Goal: Information Seeking & Learning: Learn about a topic

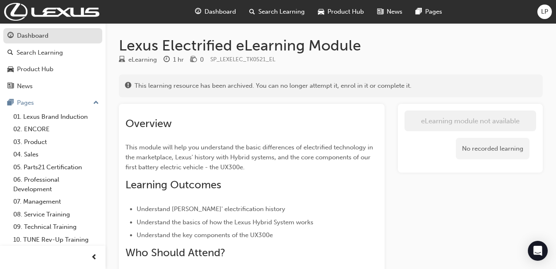
click at [43, 33] on div "Dashboard" at bounding box center [32, 36] width 31 height 10
click at [285, 10] on span "Search Learning" at bounding box center [281, 12] width 46 height 10
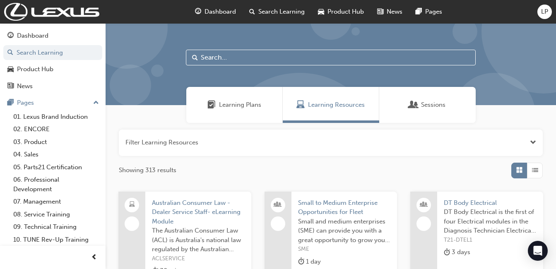
click at [246, 104] on span "Learning Plans" at bounding box center [240, 105] width 42 height 10
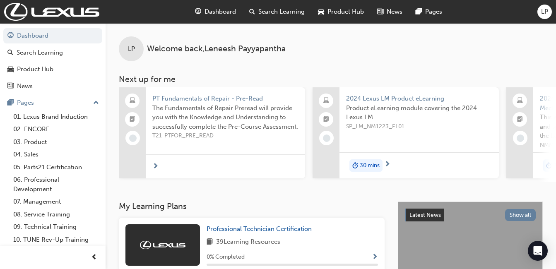
click at [278, 8] on span "Search Learning" at bounding box center [281, 12] width 46 height 10
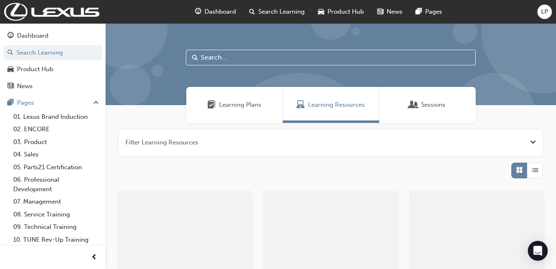
click at [244, 58] on input "text" at bounding box center [331, 58] width 290 height 16
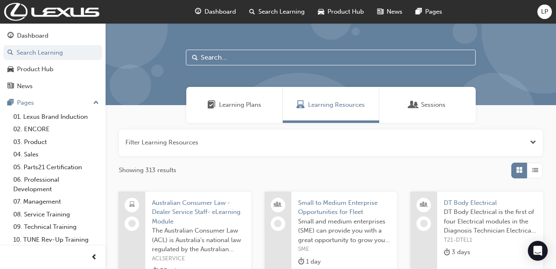
type input "e"
drag, startPoint x: 213, startPoint y: 66, endPoint x: 214, endPoint y: 58, distance: 8.8
click at [214, 58] on div at bounding box center [331, 64] width 451 height 82
click at [214, 58] on input "text" at bounding box center [331, 58] width 290 height 16
type input "e"
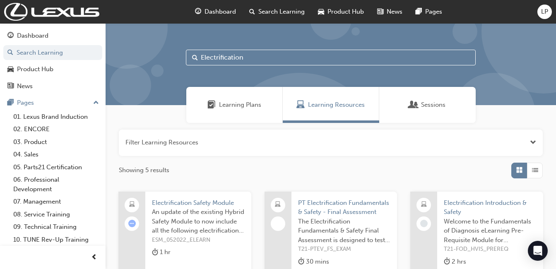
type input "Electrification"
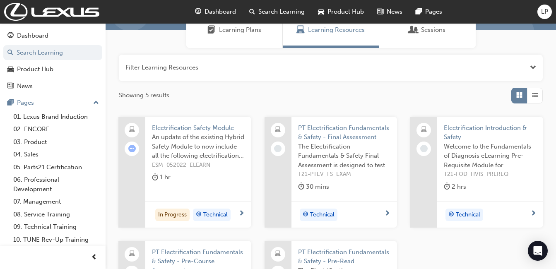
scroll to position [83, 0]
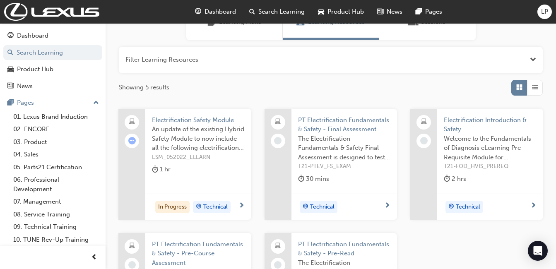
click at [178, 121] on span "Electrification Safety Module" at bounding box center [198, 121] width 93 height 10
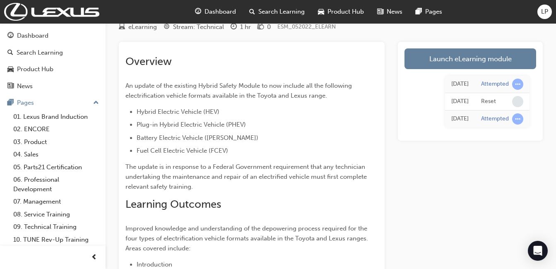
scroll to position [16, 0]
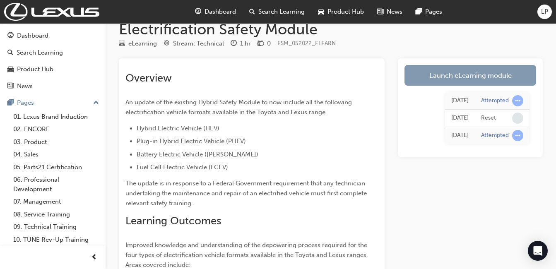
click at [493, 70] on link "Launch eLearning module" at bounding box center [471, 75] width 132 height 21
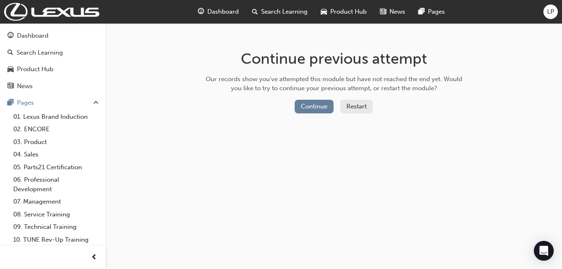
click at [360, 107] on button "Restart" at bounding box center [356, 107] width 33 height 14
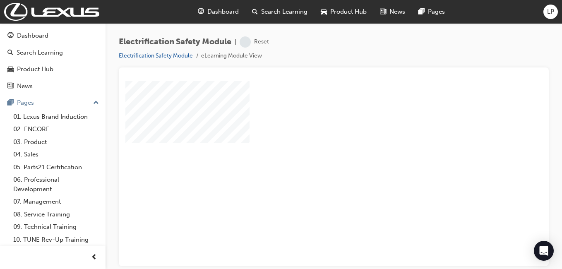
click at [310, 149] on div "play" at bounding box center [310, 149] width 0 height 0
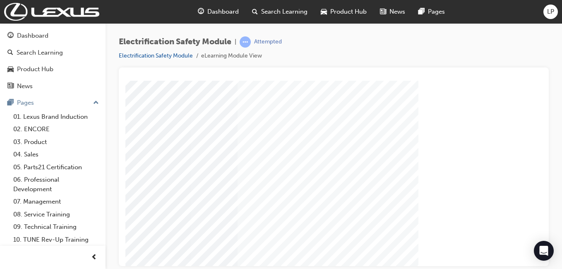
scroll to position [0, 152]
drag, startPoint x: 539, startPoint y: 265, endPoint x: 663, endPoint y: 338, distance: 144.2
click at [396, 84] on html "Cover page Loading..." at bounding box center [187, 81] width 417 height 3
click at [538, 258] on div "Open Intercom Messenger" at bounding box center [544, 251] width 22 height 22
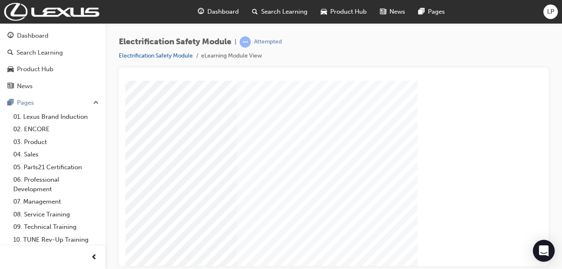
click at [538, 258] on div "Open Intercom Messenger" at bounding box center [544, 251] width 22 height 22
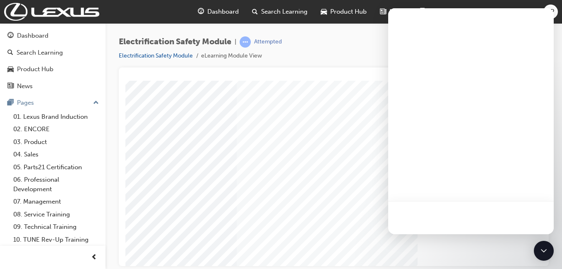
click at [557, 228] on div "Electrification Safety Module | Attempted Electrification Safety Module eLearni…" at bounding box center [334, 135] width 457 height 225
click at [316, 51] on div "Electrification Safety Module | Attempted Electrification Safety Module eLearni…" at bounding box center [334, 51] width 430 height 31
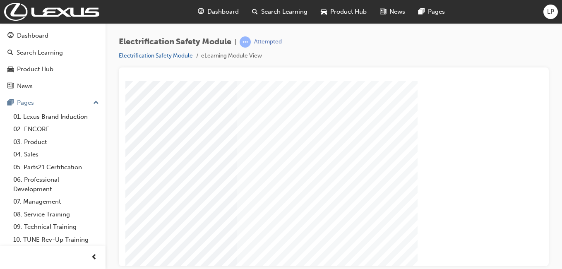
scroll to position [131, 152]
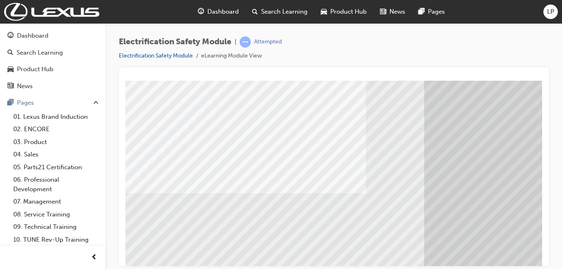
scroll to position [131, 0]
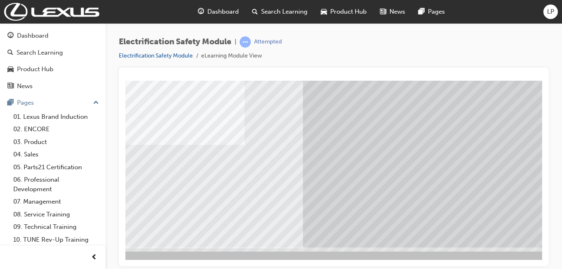
scroll to position [131, 152]
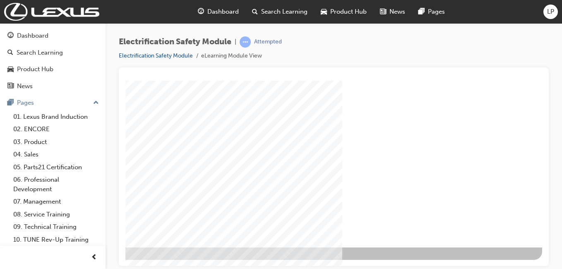
scroll to position [0, 0]
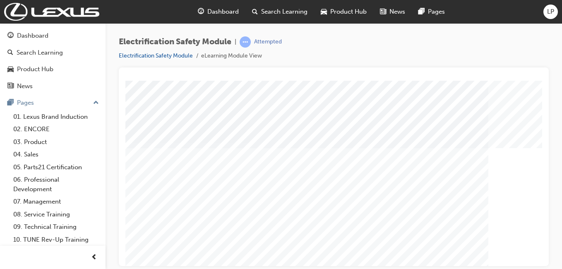
click at [411, 58] on div "Electrification Safety Module | Attempted Electrification Safety Module eLearni…" at bounding box center [334, 51] width 430 height 31
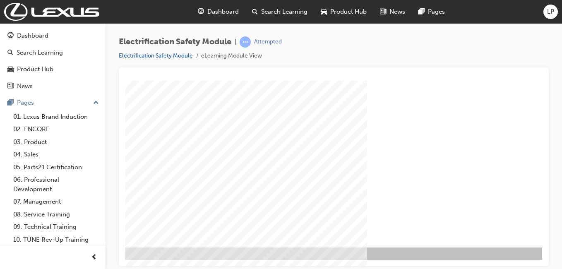
scroll to position [131, 152]
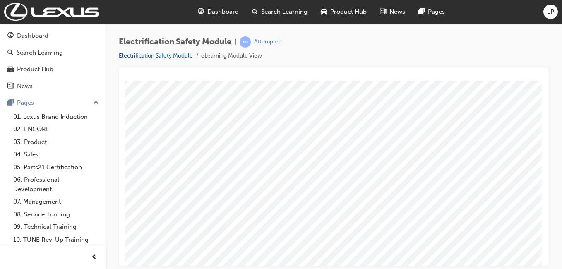
scroll to position [32, 152]
drag, startPoint x: 530, startPoint y: 262, endPoint x: 672, endPoint y: 332, distance: 158.9
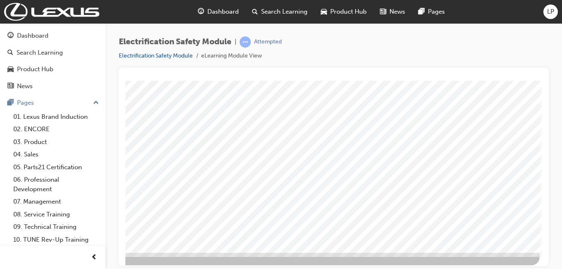
scroll to position [131, 152]
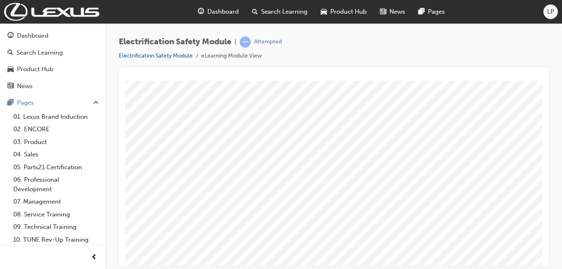
scroll to position [131, 0]
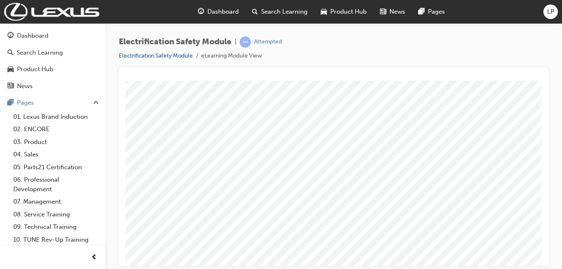
scroll to position [32, 152]
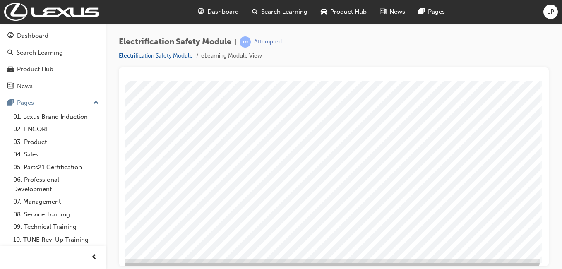
scroll to position [131, 152]
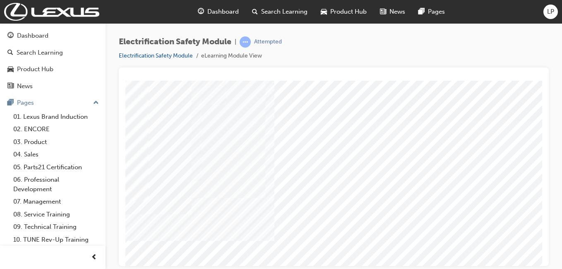
scroll to position [0, 152]
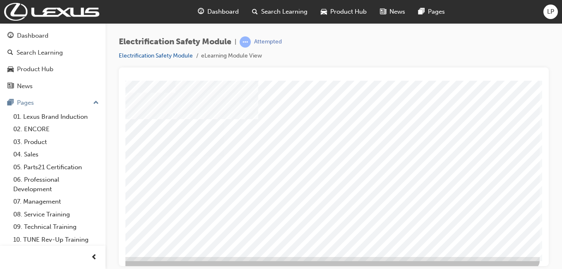
scroll to position [131, 152]
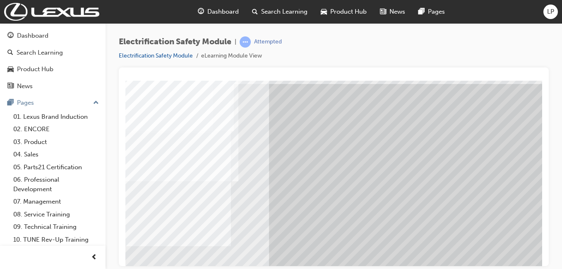
scroll to position [0, 152]
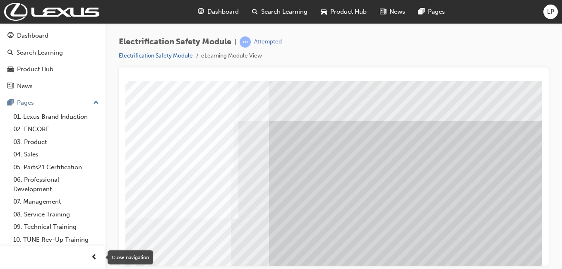
click at [92, 256] on span "prev-icon" at bounding box center [94, 258] width 6 height 10
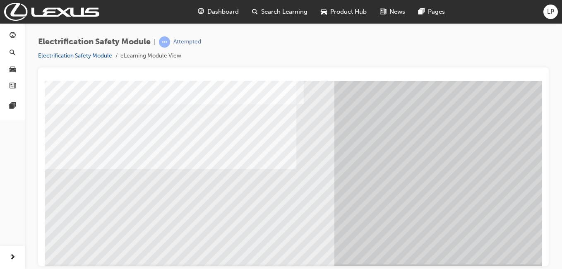
scroll to position [116, 0]
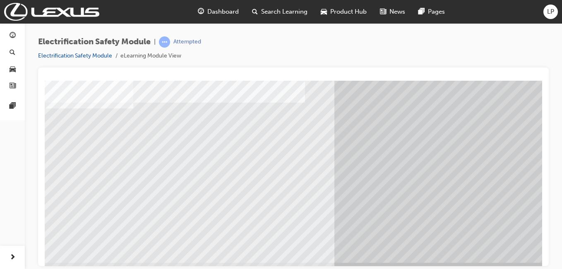
click at [11, 104] on span "pages-icon" at bounding box center [13, 106] width 6 height 7
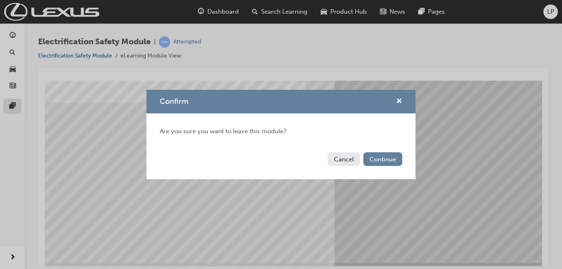
click at [11, 104] on div "Confirm Are you sure you want to leave this module? Cancel Continue" at bounding box center [281, 134] width 562 height 269
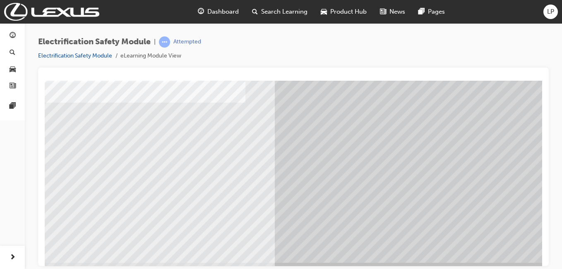
scroll to position [116, 72]
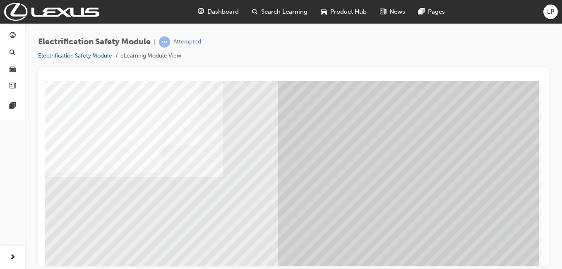
scroll to position [131, 72]
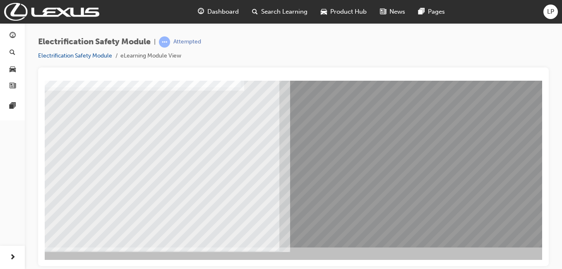
scroll to position [131, 0]
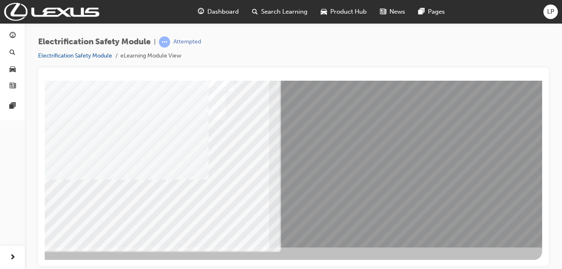
scroll to position [131, 72]
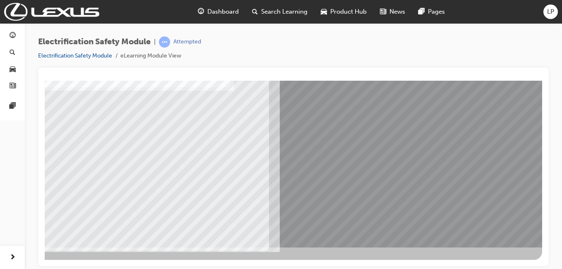
scroll to position [0, 0]
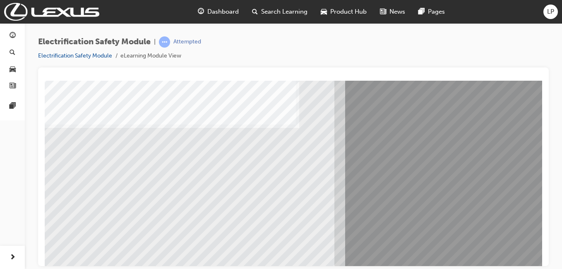
scroll to position [131, 0]
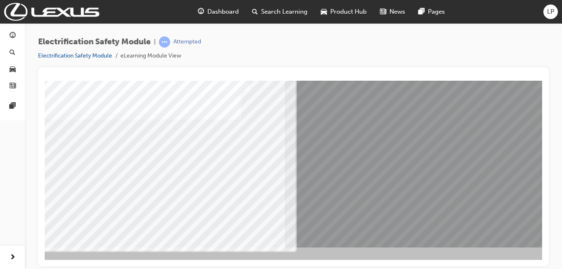
scroll to position [131, 72]
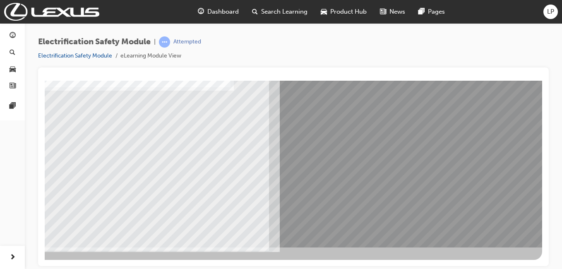
scroll to position [0, 0]
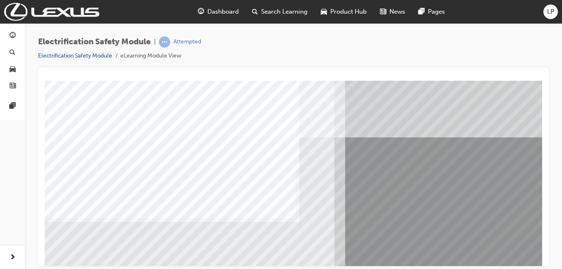
drag, startPoint x: 479, startPoint y: 227, endPoint x: 359, endPoint y: 237, distance: 120.6
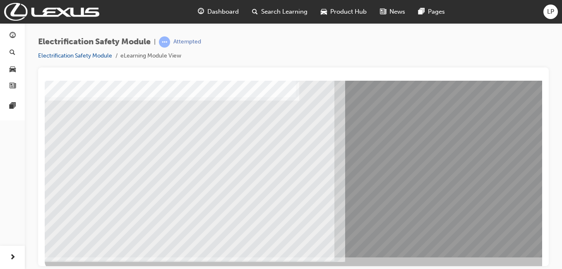
scroll to position [131, 0]
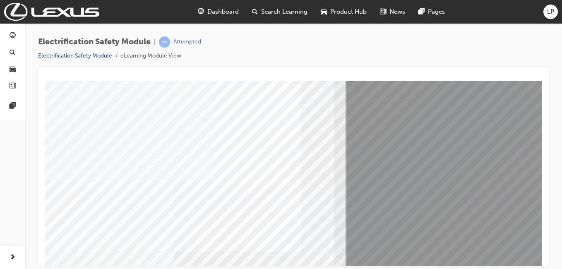
scroll to position [65, 0]
click at [532, 266] on div "Electrification Safety Module | Attempted Electrification Safety Module eLearni…" at bounding box center [281, 134] width 562 height 269
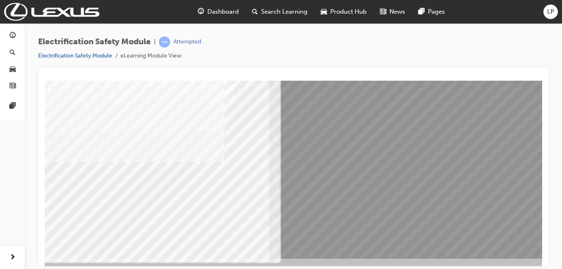
scroll to position [131, 72]
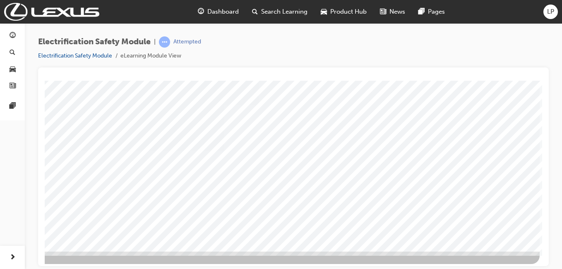
scroll to position [131, 72]
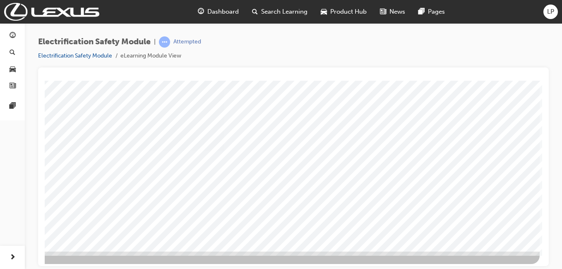
scroll to position [131, 72]
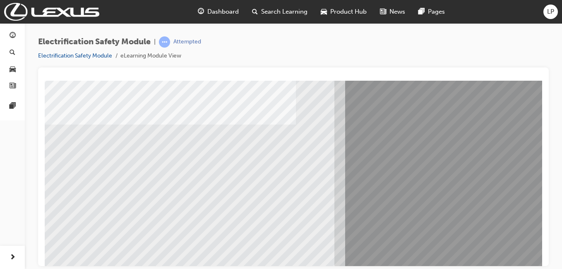
scroll to position [131, 0]
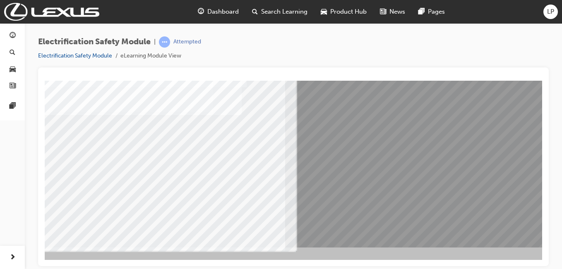
scroll to position [131, 50]
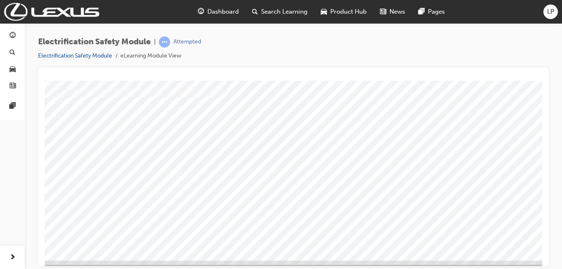
scroll to position [131, 0]
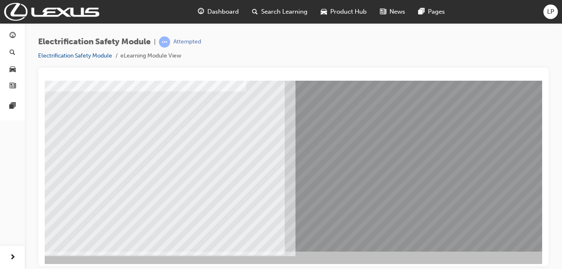
scroll to position [131, 50]
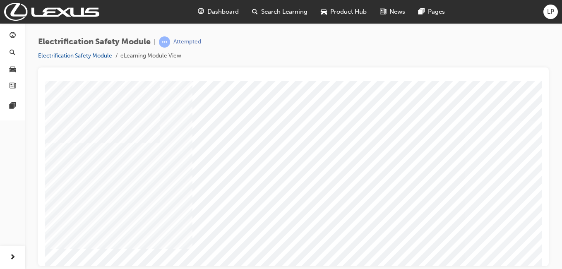
click at [530, 84] on html "multistate Loading..." at bounding box center [285, 81] width 498 height 3
click at [511, 84] on html "multistate Loading..." at bounding box center [262, 81] width 498 height 3
click at [494, 84] on html "multistate Loading..." at bounding box center [246, 81] width 498 height 3
click at [480, 84] on html "multistate Loading..." at bounding box center [231, 81] width 498 height 3
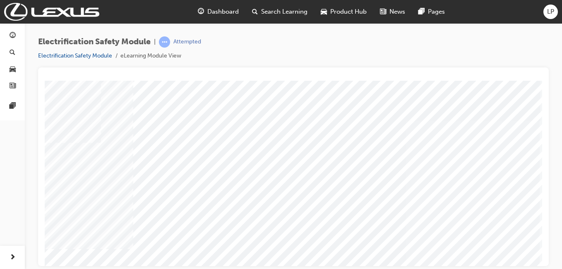
click at [475, 84] on html "multistate Loading..." at bounding box center [226, 81] width 498 height 3
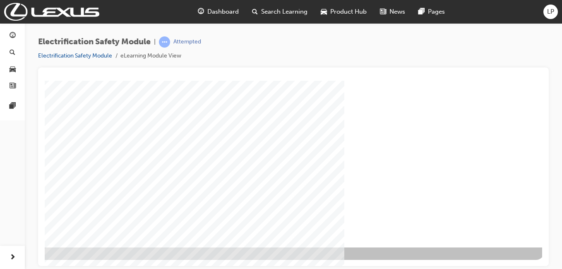
scroll to position [131, 66]
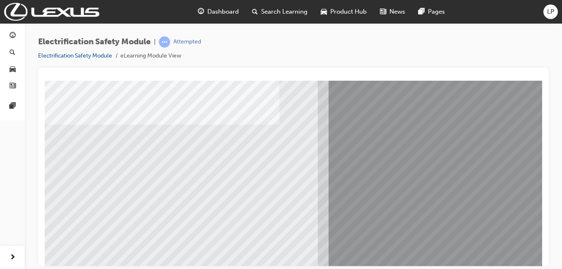
scroll to position [131, 17]
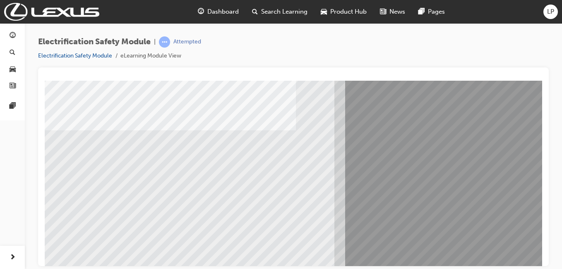
scroll to position [131, 0]
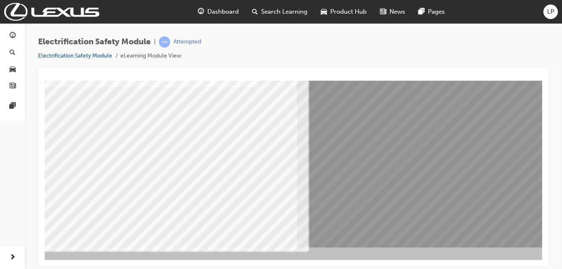
scroll to position [131, 50]
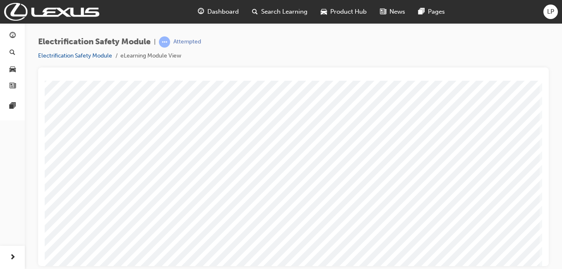
scroll to position [131, 72]
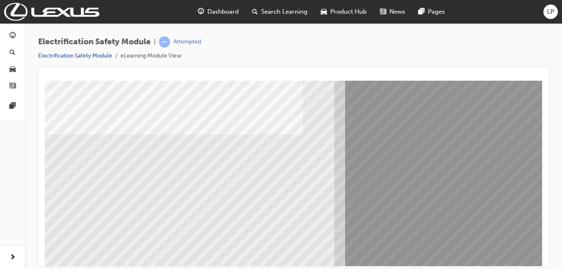
scroll to position [131, 0]
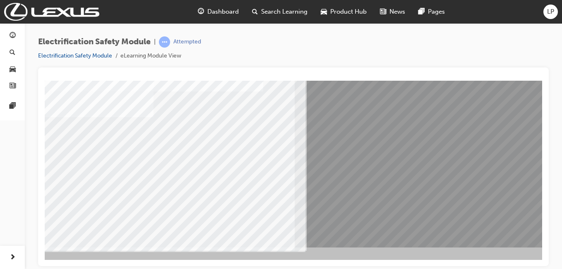
scroll to position [131, 50]
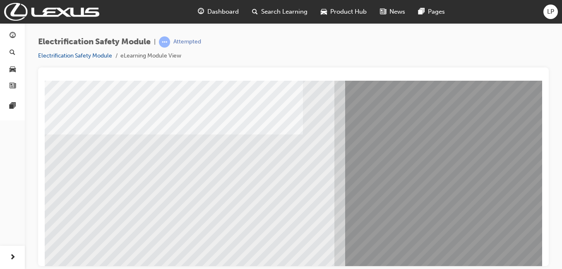
scroll to position [127, 0]
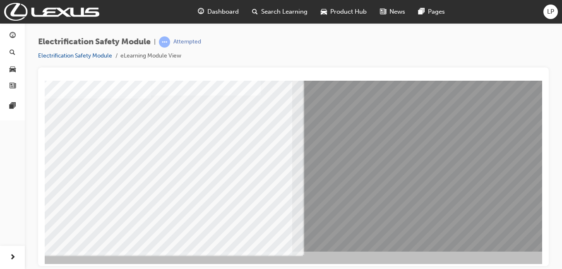
scroll to position [127, 50]
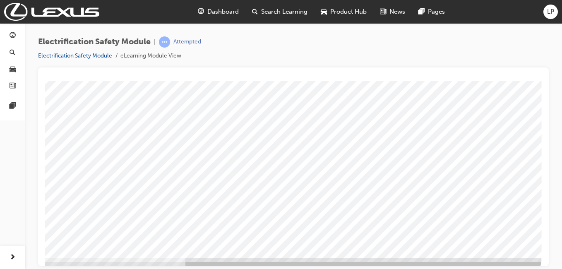
scroll to position [131, 66]
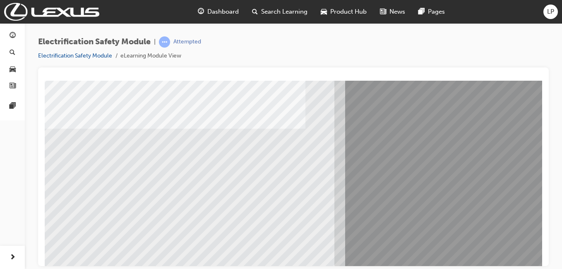
scroll to position [131, 0]
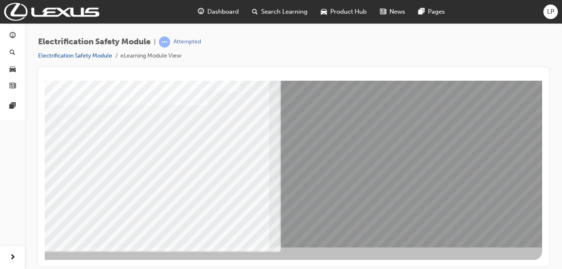
scroll to position [131, 72]
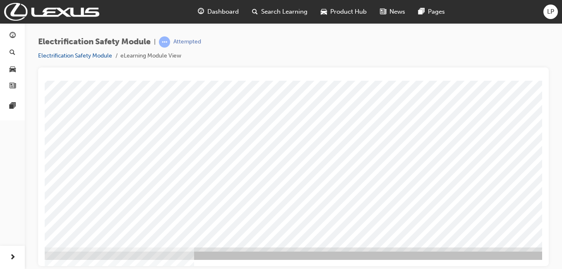
scroll to position [131, 66]
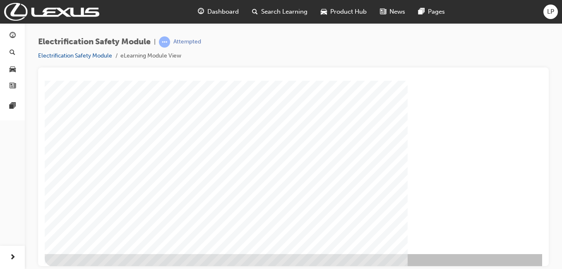
scroll to position [131, 0]
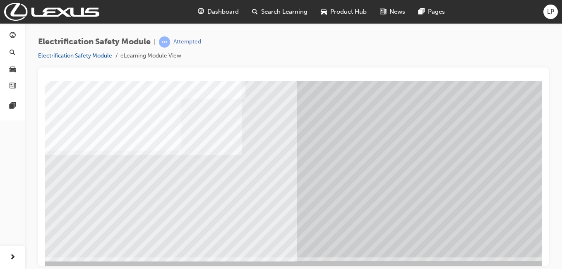
scroll to position [121, 66]
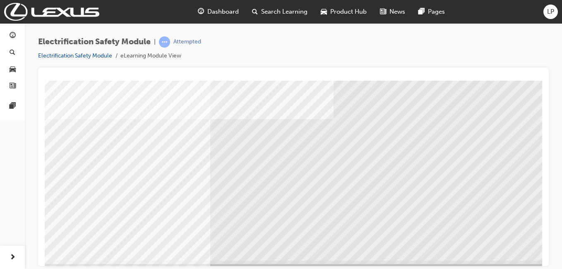
scroll to position [131, 0]
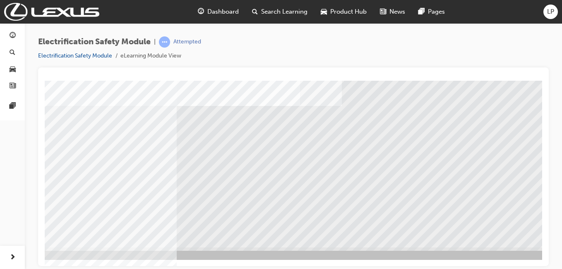
scroll to position [131, 50]
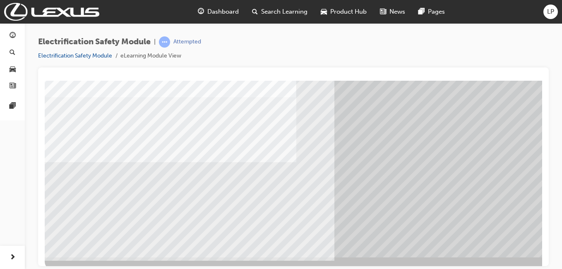
scroll to position [131, 0]
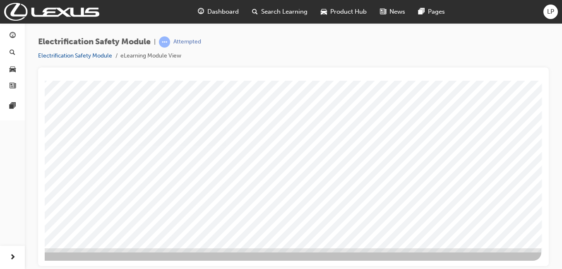
scroll to position [131, 66]
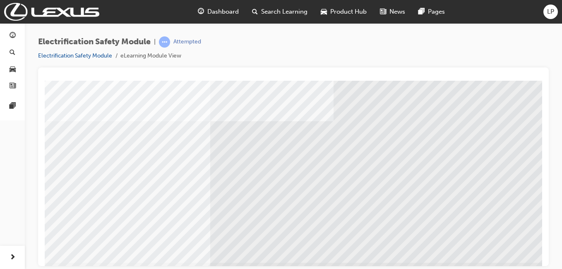
scroll to position [131, 0]
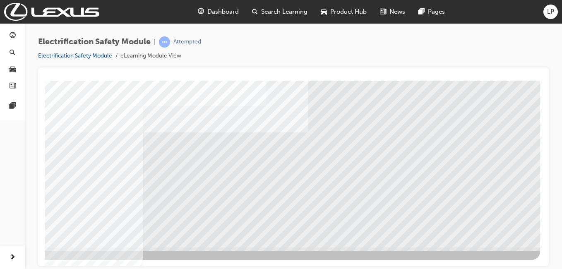
scroll to position [131, 72]
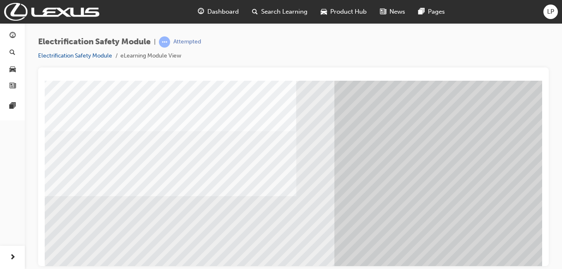
scroll to position [99, 0]
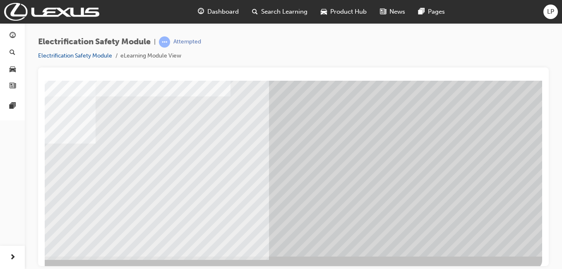
scroll to position [131, 72]
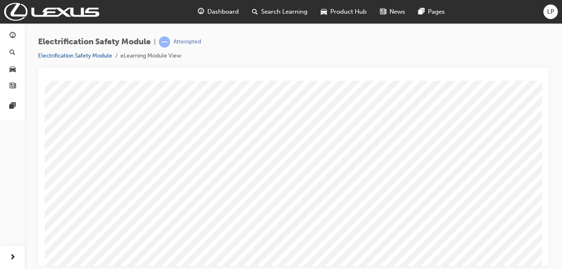
scroll to position [131, 50]
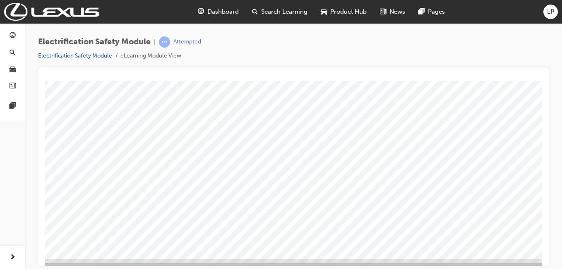
scroll to position [131, 33]
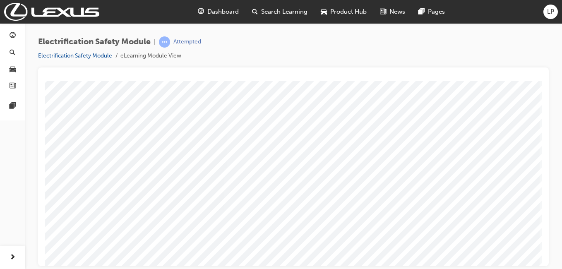
scroll to position [66, 72]
drag, startPoint x: 534, startPoint y: 262, endPoint x: 198, endPoint y: 230, distance: 338.2
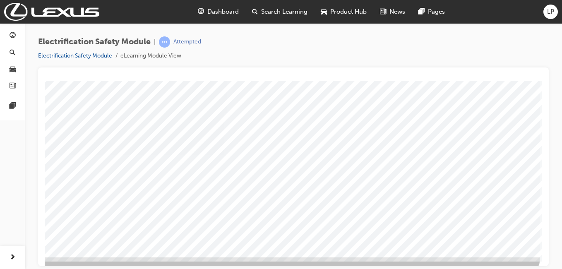
scroll to position [131, 72]
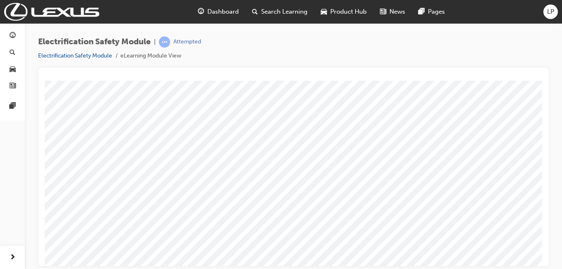
scroll to position [0, 0]
click at [542, 255] on div at bounding box center [293, 166] width 511 height 199
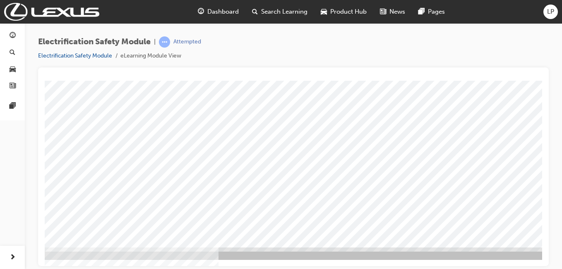
scroll to position [131, 50]
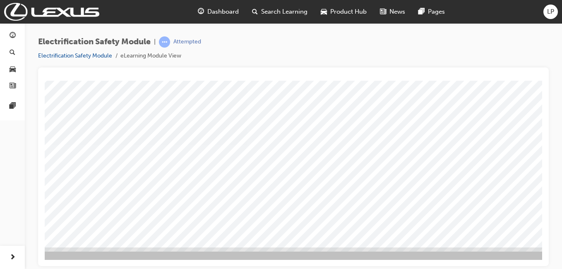
scroll to position [131, 72]
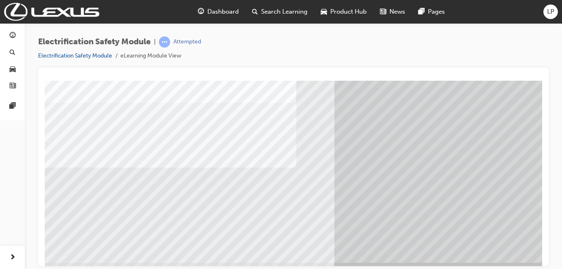
scroll to position [131, 0]
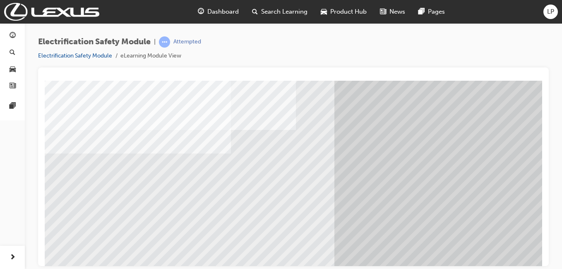
scroll to position [82, 0]
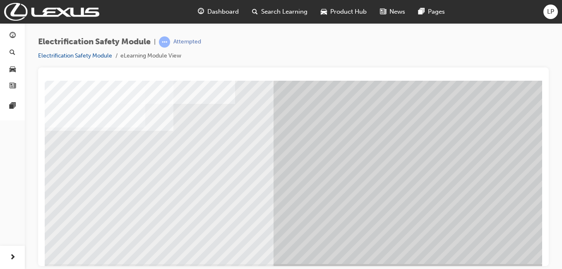
scroll to position [115, 66]
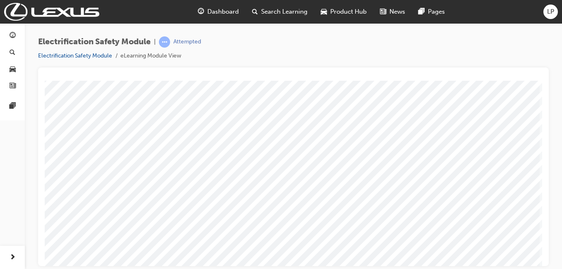
scroll to position [131, 72]
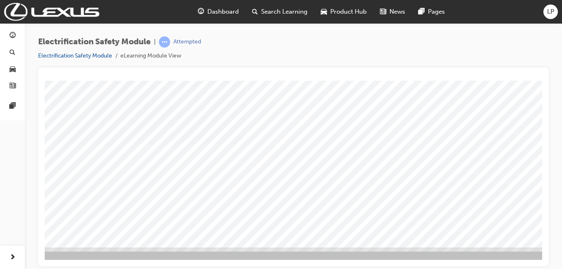
scroll to position [131, 66]
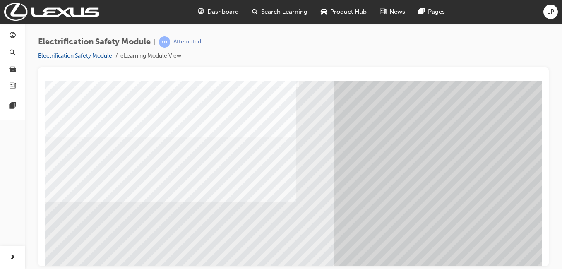
scroll to position [83, 0]
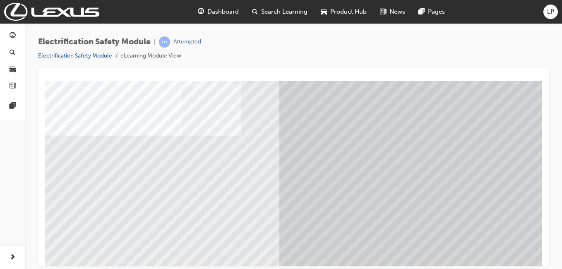
scroll to position [83, 72]
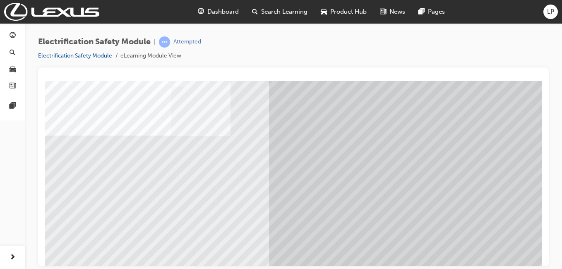
drag, startPoint x: 529, startPoint y: 262, endPoint x: 411, endPoint y: 237, distance: 121.0
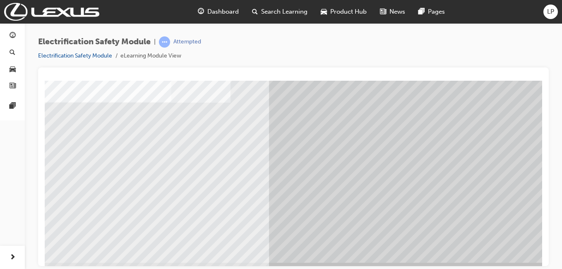
scroll to position [131, 72]
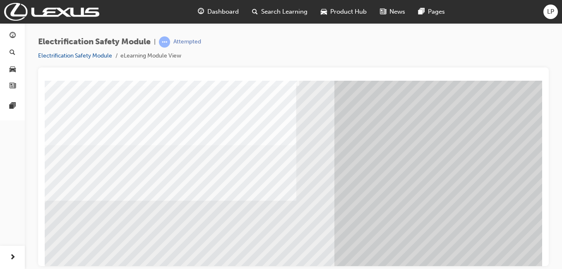
scroll to position [131, 0]
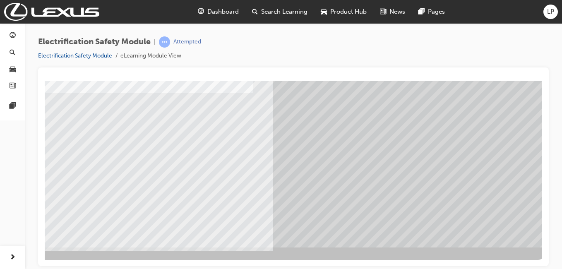
scroll to position [131, 72]
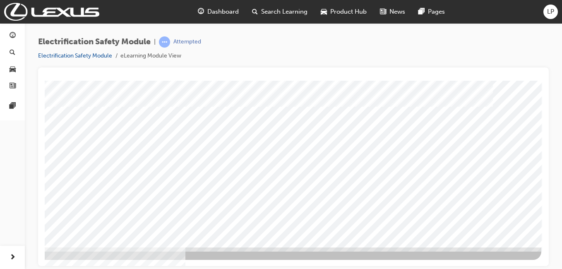
scroll to position [131, 0]
drag, startPoint x: 271, startPoint y: 181, endPoint x: 328, endPoint y: 202, distance: 60.5
click at [328, 202] on div at bounding box center [325, 98] width 563 height 298
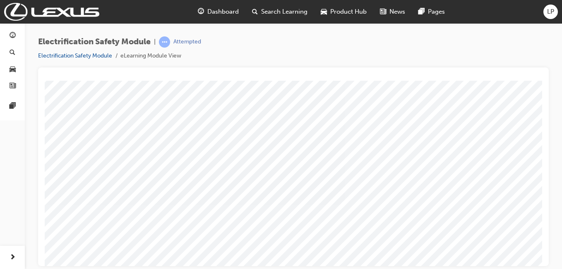
scroll to position [131, 0]
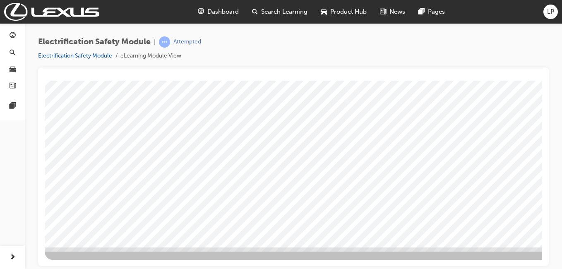
click at [528, 269] on div "Electrification Safety Module | Attempted Electrification Safety Module eLearni…" at bounding box center [281, 134] width 562 height 269
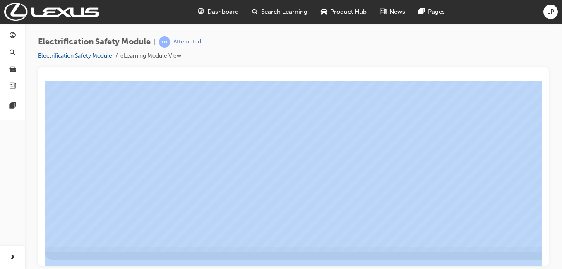
click at [528, 269] on div "Electrification Safety Module | Attempted Electrification Safety Module eLearni…" at bounding box center [281, 134] width 562 height 269
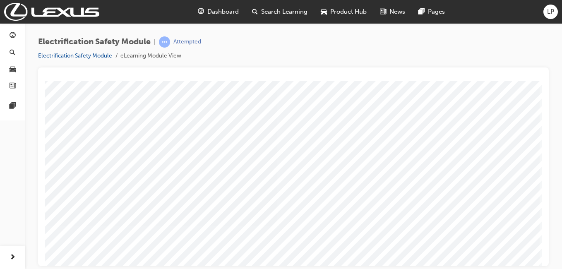
scroll to position [65, 72]
drag, startPoint x: 338, startPoint y: 257, endPoint x: 401, endPoint y: 253, distance: 62.6
click at [401, 253] on div "multistate" at bounding box center [258, 164] width 563 height 298
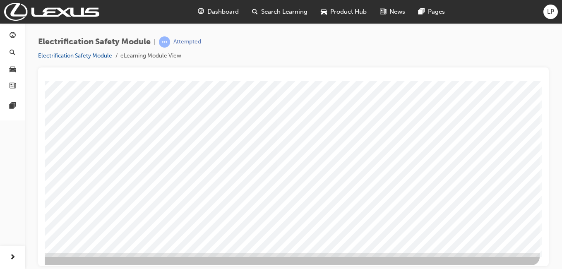
scroll to position [131, 72]
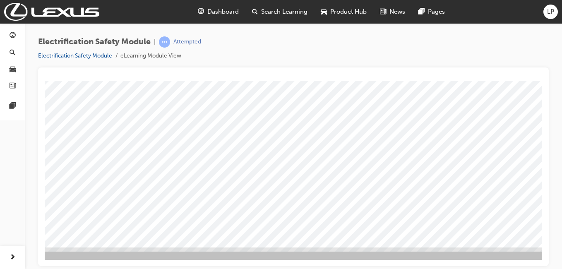
scroll to position [131, 66]
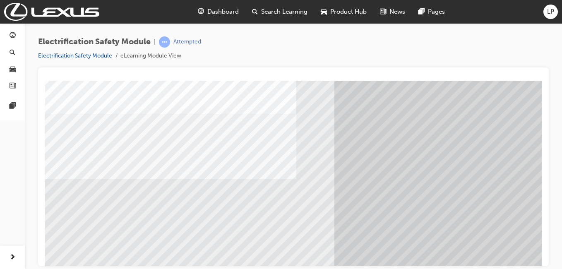
scroll to position [131, 0]
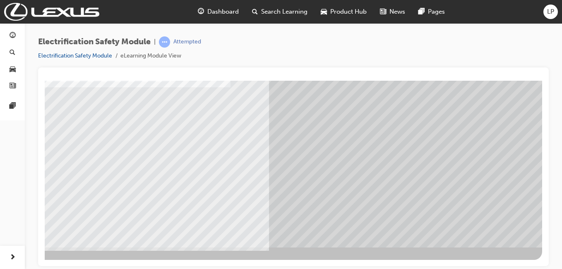
scroll to position [131, 72]
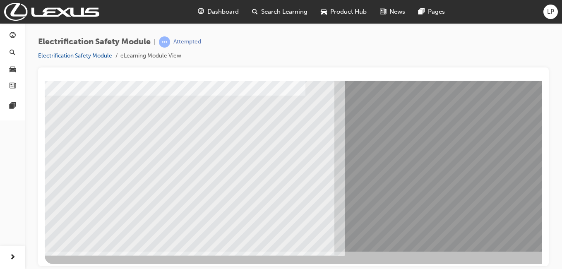
scroll to position [131, 0]
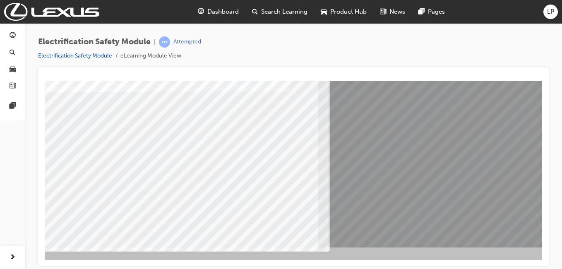
scroll to position [131, 72]
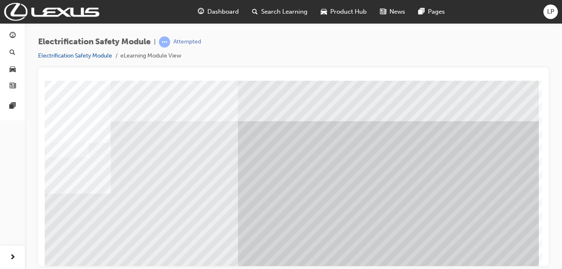
scroll to position [0, 72]
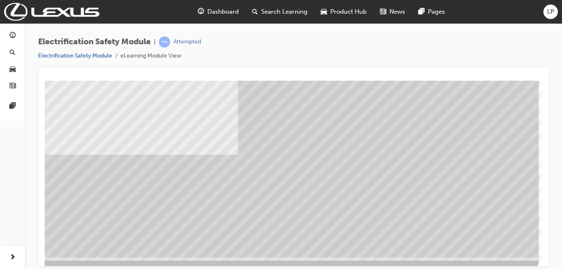
scroll to position [131, 72]
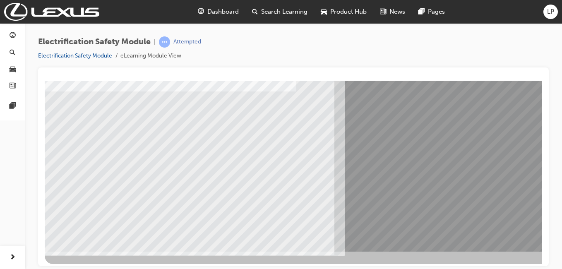
scroll to position [131, 0]
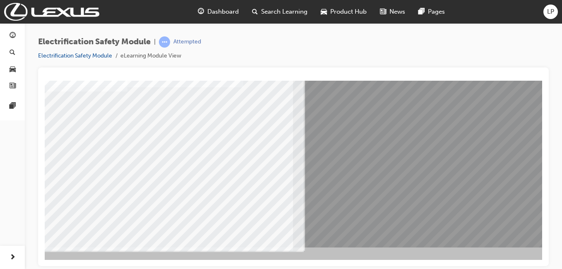
scroll to position [131, 50]
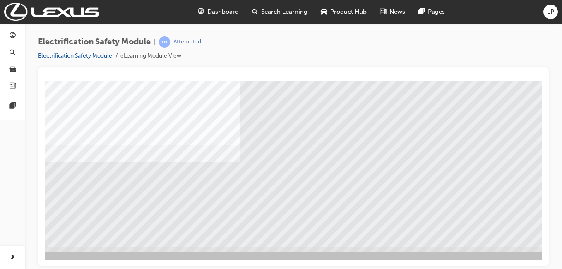
scroll to position [131, 66]
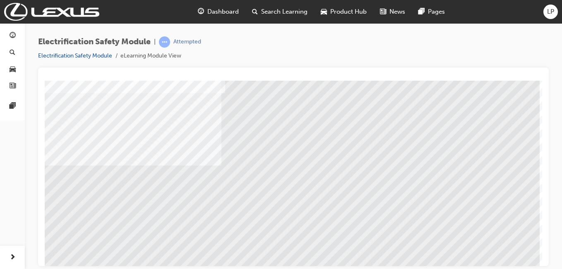
scroll to position [131, 72]
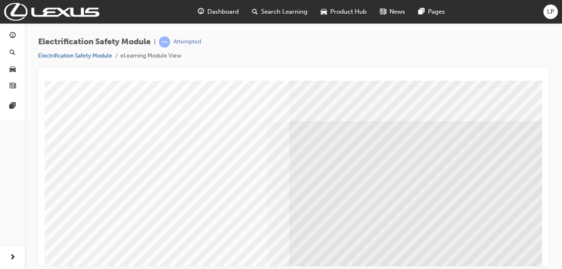
drag, startPoint x: 541, startPoint y: 254, endPoint x: 405, endPoint y: 213, distance: 141.9
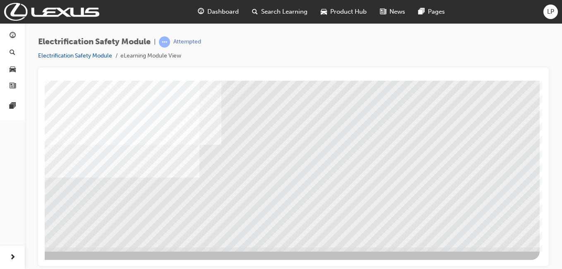
scroll to position [131, 72]
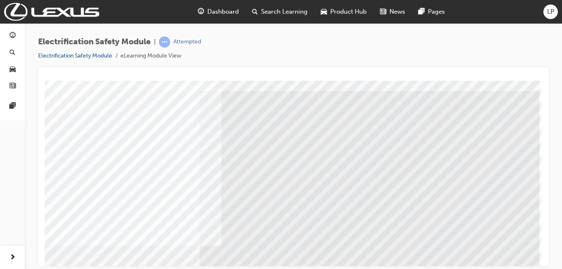
scroll to position [33, 72]
drag, startPoint x: 538, startPoint y: 255, endPoint x: 340, endPoint y: 116, distance: 241.5
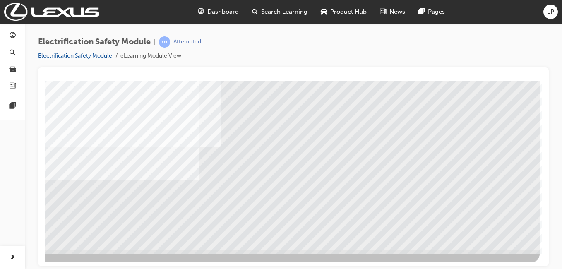
scroll to position [131, 72]
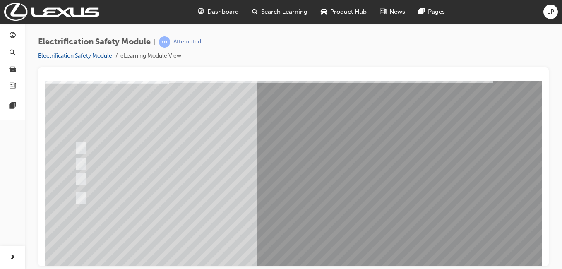
scroll to position [66, 0]
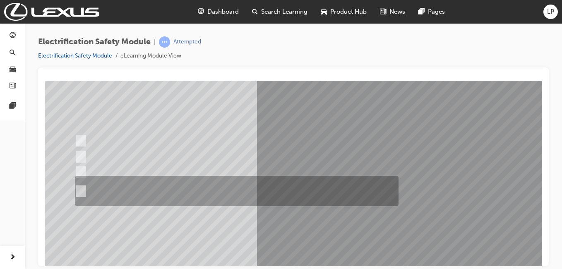
click at [161, 185] on div at bounding box center [235, 191] width 324 height 30
radio input "true"
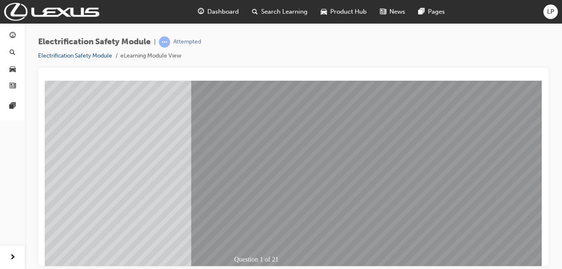
scroll to position [116, 72]
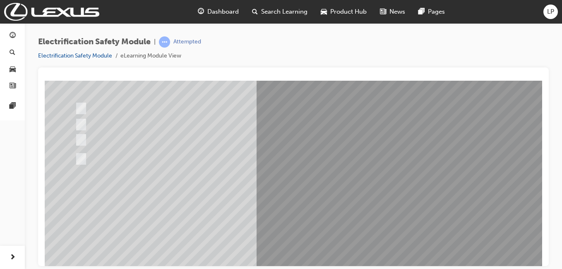
scroll to position [99, 0]
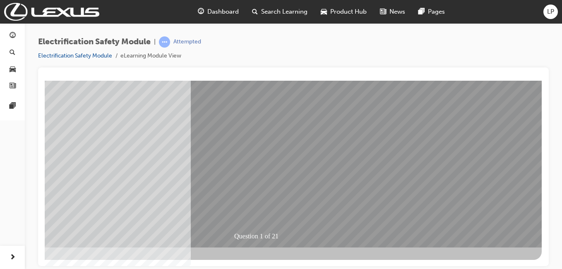
scroll to position [131, 72]
click at [10, 104] on span "pages-icon" at bounding box center [13, 106] width 6 height 7
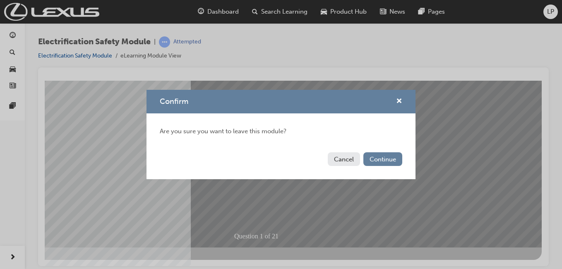
click at [337, 159] on button "Cancel" at bounding box center [344, 159] width 32 height 14
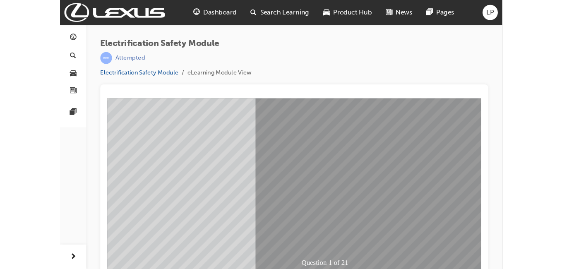
scroll to position [0, 0]
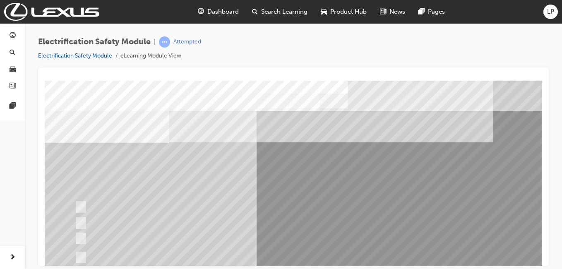
click at [390, 64] on div "Electrification Safety Module | Attempted Electrification Safety Module eLearni…" at bounding box center [293, 51] width 511 height 31
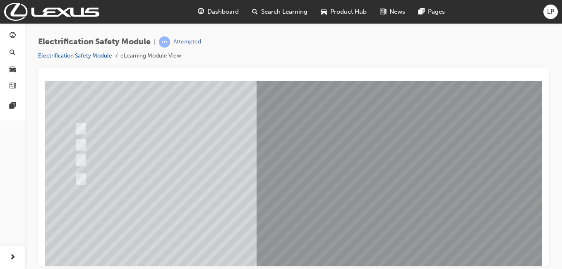
scroll to position [83, 0]
click at [86, 151] on div at bounding box center [235, 155] width 324 height 15
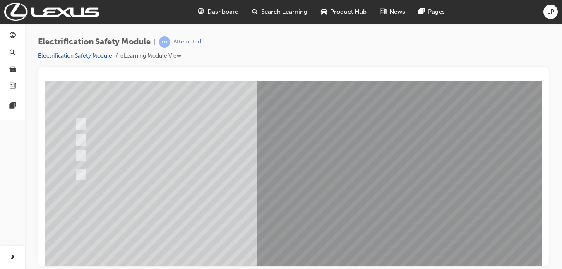
click at [84, 121] on div at bounding box center [235, 123] width 324 height 15
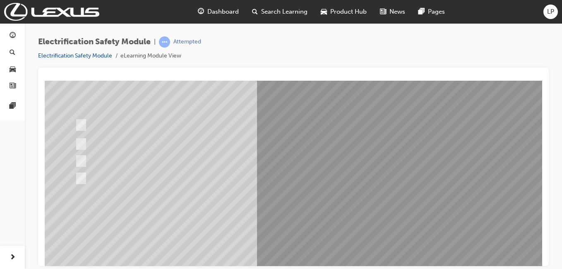
scroll to position [65, 0]
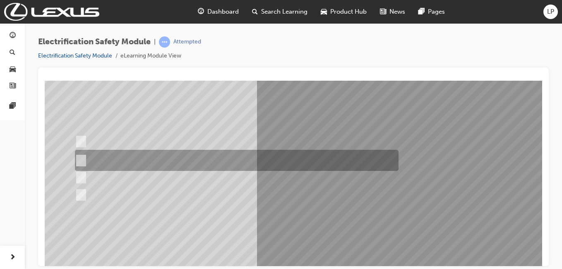
click at [152, 159] on div at bounding box center [235, 160] width 324 height 21
radio input "true"
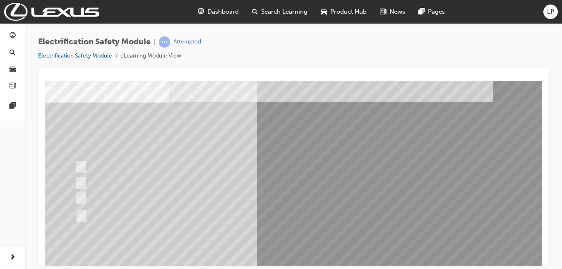
scroll to position [50, 0]
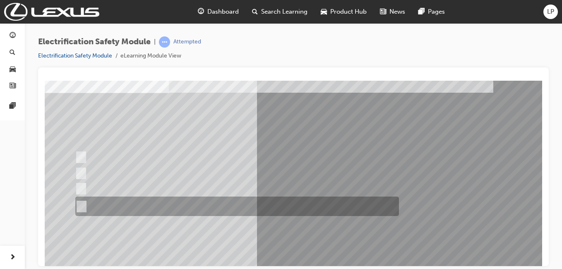
click at [84, 207] on input "The FCEV produces electric power via a Fuel Cell Stack supporting the Hybrid ba…" at bounding box center [79, 206] width 9 height 9
radio input "true"
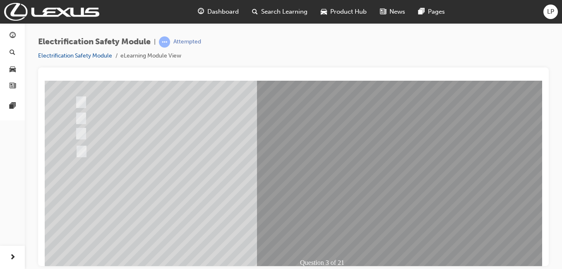
scroll to position [131, 0]
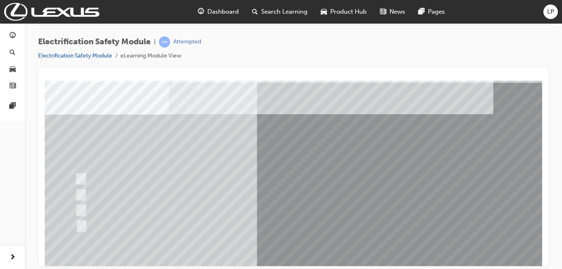
scroll to position [17, 0]
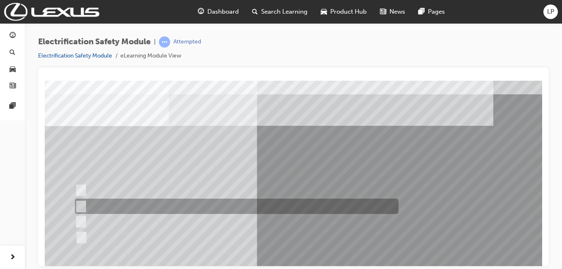
click at [82, 208] on input "EV or H2 labels on the License Plate." at bounding box center [79, 206] width 9 height 9
checkbox input "true"
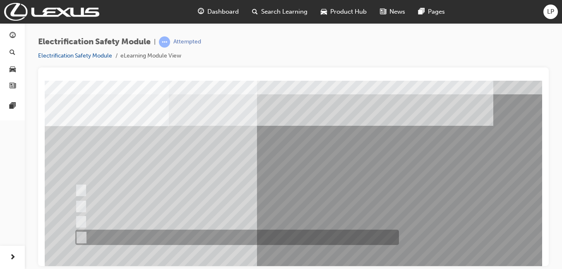
click at [80, 238] on input "Charge ports or H2 Filler Port in place of a Fuel Filler." at bounding box center [79, 237] width 9 height 9
checkbox input "true"
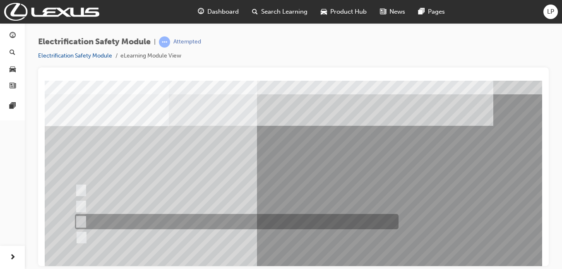
click at [80, 219] on input "Different body style." at bounding box center [79, 221] width 9 height 9
checkbox input "true"
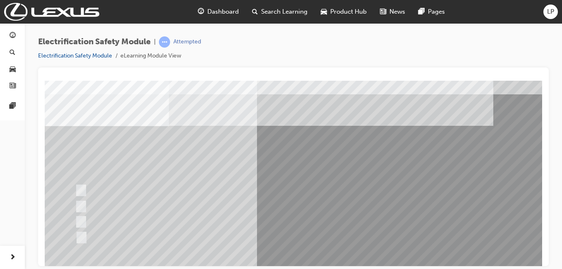
click at [542, 255] on div at bounding box center [293, 166] width 511 height 199
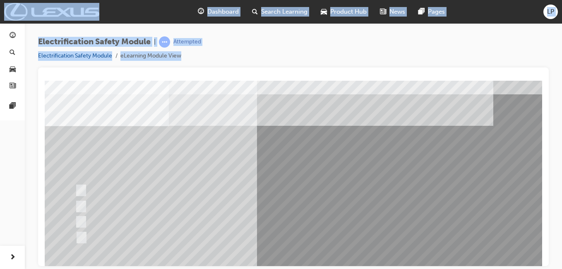
click at [542, 255] on div at bounding box center [293, 166] width 511 height 199
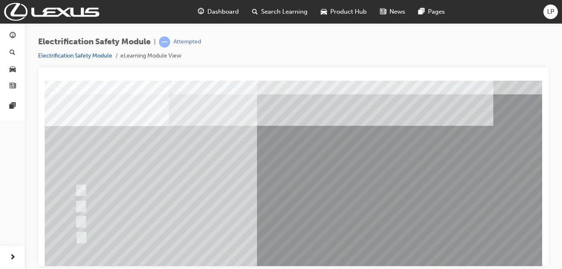
drag, startPoint x: 587, startPoint y: 335, endPoint x: 536, endPoint y: 255, distance: 95.7
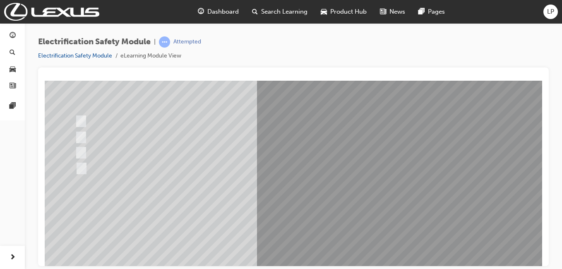
scroll to position [99, 0]
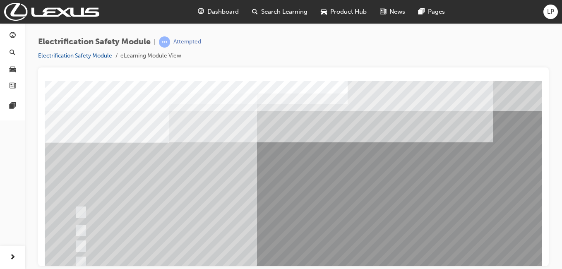
click at [542, 251] on div at bounding box center [293, 166] width 511 height 199
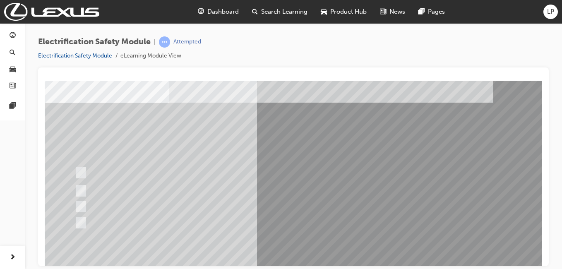
scroll to position [50, 0]
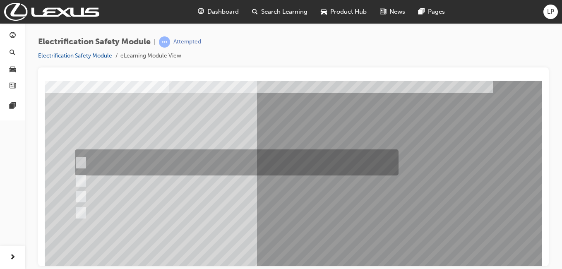
click at [80, 159] on input "The READY light will illuminate when the vehicle is turned on and ready to driv…" at bounding box center [79, 162] width 9 height 9
checkbox input "true"
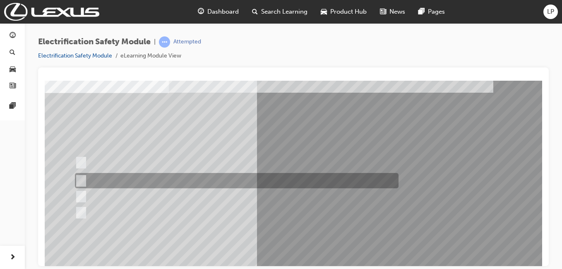
click at [77, 175] on div at bounding box center [235, 180] width 324 height 15
checkbox input "true"
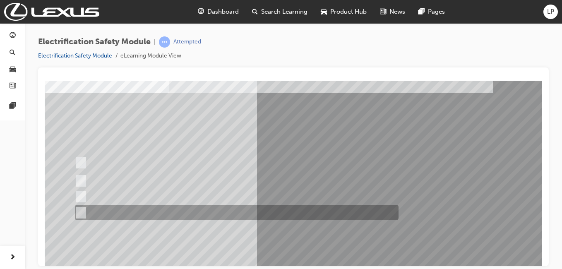
click at [79, 215] on input "Battery Level indicator (State of Charge)." at bounding box center [79, 212] width 9 height 9
checkbox input "true"
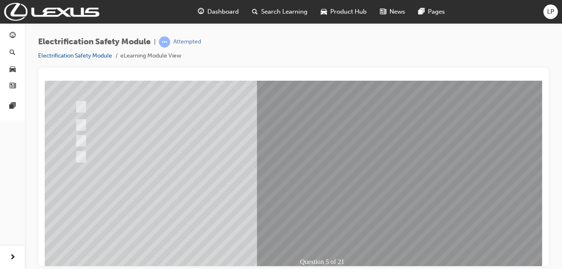
scroll to position [116, 0]
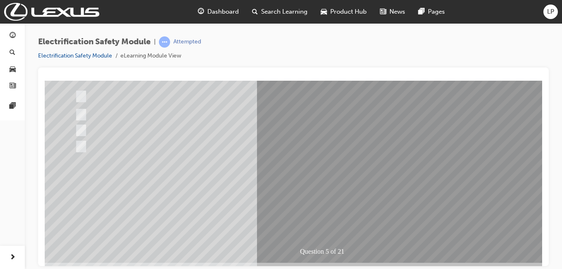
drag, startPoint x: 277, startPoint y: 198, endPoint x: 328, endPoint y: 217, distance: 53.5
click at [328, 217] on div "Question 5 of 21" at bounding box center [326, 113] width 563 height 298
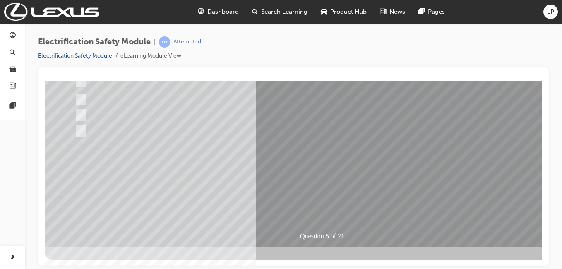
scroll to position [0, 0]
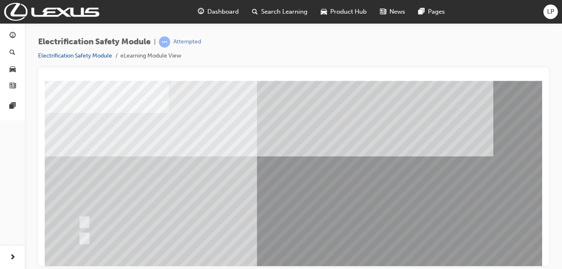
scroll to position [50, 0]
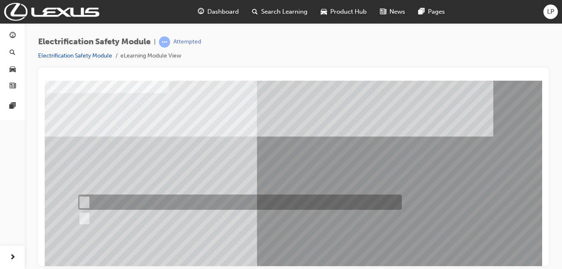
click at [83, 198] on input "True" at bounding box center [82, 202] width 9 height 9
radio input "true"
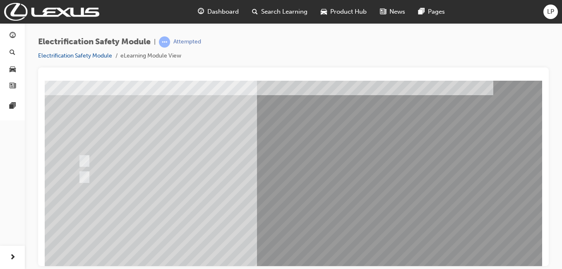
scroll to position [99, 0]
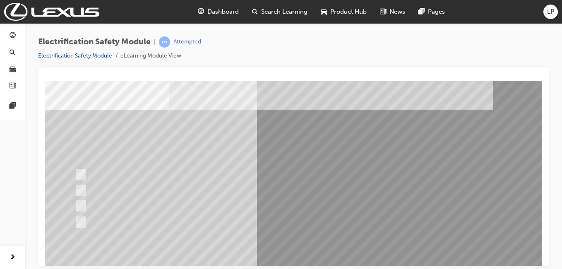
scroll to position [33, 0]
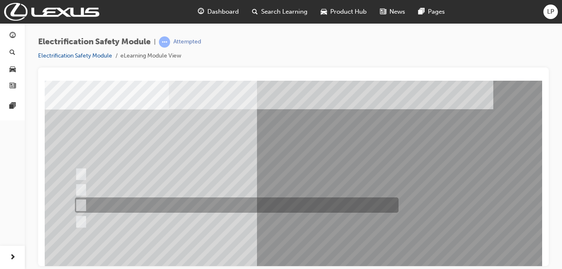
click at [201, 210] on div at bounding box center [235, 205] width 324 height 15
radio input "true"
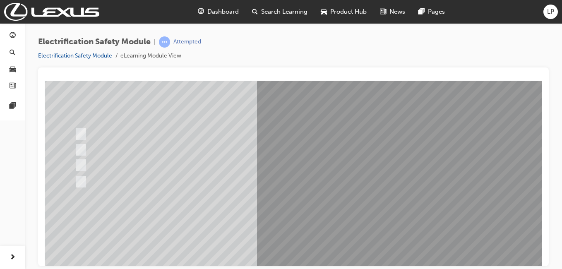
scroll to position [83, 0]
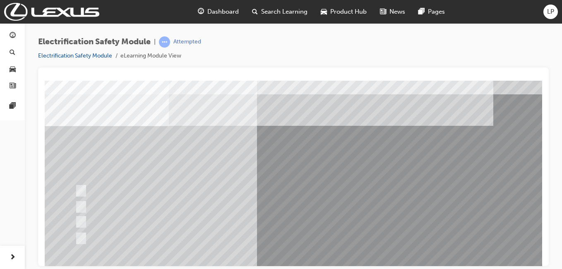
scroll to position [33, 0]
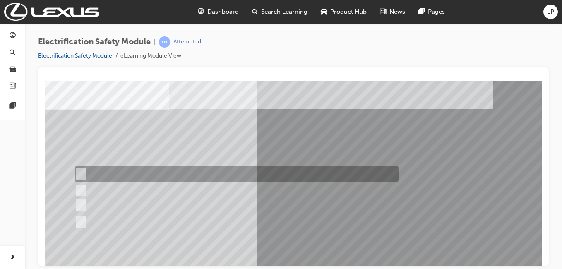
click at [76, 171] on input "Working on the High Voltage System." at bounding box center [79, 174] width 9 height 9
radio input "true"
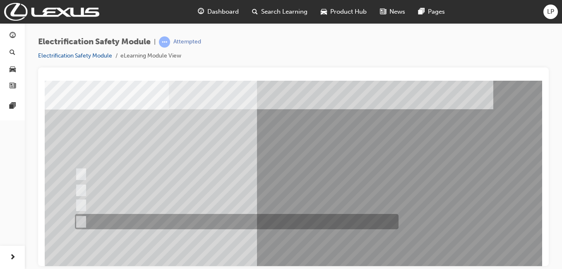
click at [80, 217] on input "Replacing Suspension Components." at bounding box center [79, 221] width 9 height 9
radio input "true"
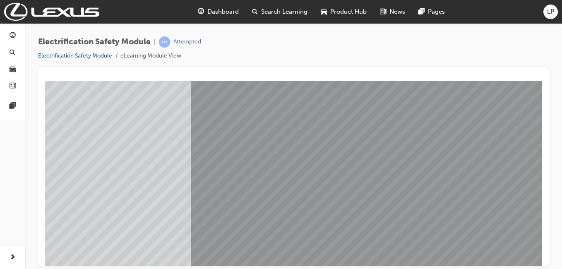
scroll to position [99, 66]
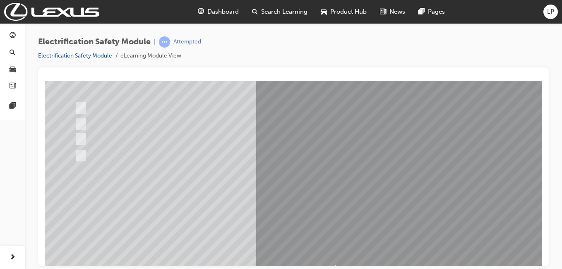
scroll to position [0, 0]
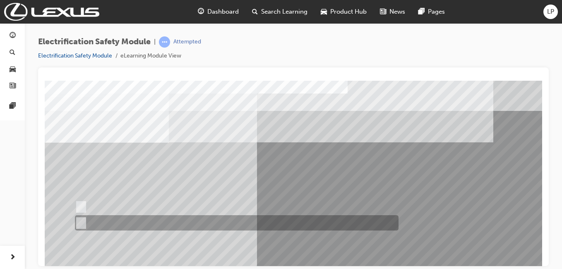
click at [145, 230] on div at bounding box center [235, 222] width 324 height 15
radio input "true"
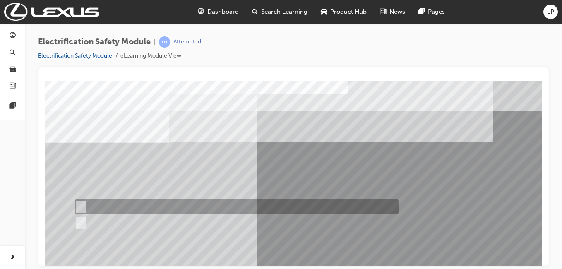
click at [91, 199] on div at bounding box center [235, 206] width 324 height 15
radio input "true"
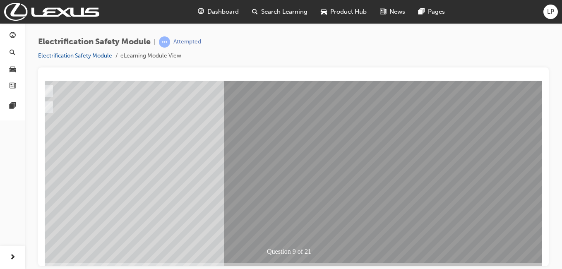
scroll to position [131, 33]
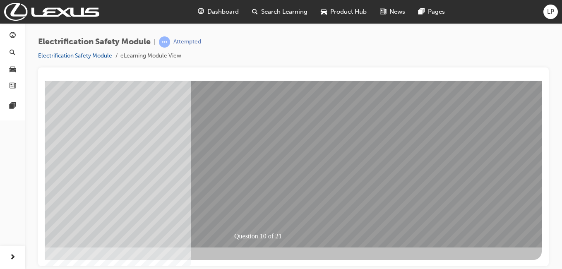
scroll to position [0, 0]
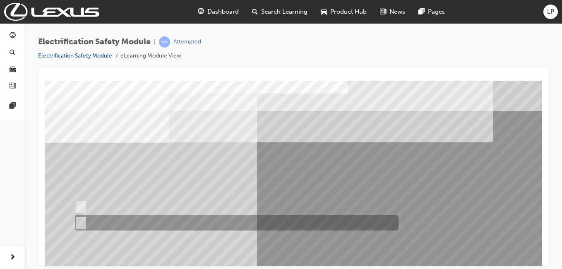
click at [84, 224] on div at bounding box center [235, 222] width 324 height 15
radio input "true"
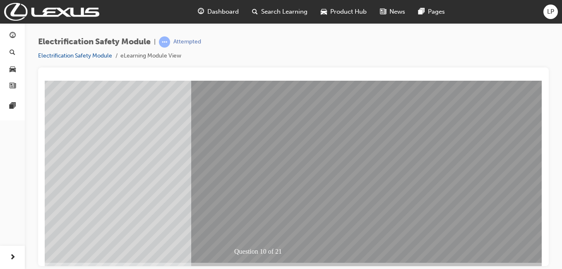
scroll to position [131, 72]
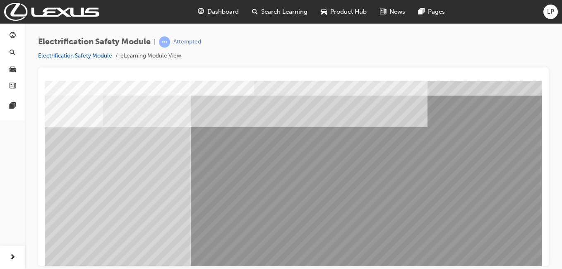
scroll to position [0, 72]
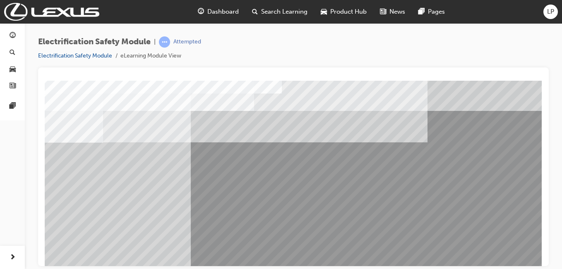
click at [51, 266] on div "Electrification Safety Module | Attempted Electrification Safety Module eLearni…" at bounding box center [281, 134] width 562 height 269
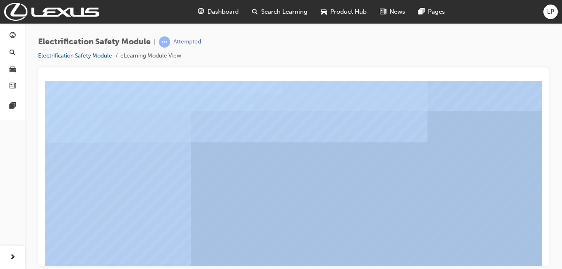
click at [51, 266] on div "Electrification Safety Module | Attempted Electrification Safety Module eLearni…" at bounding box center [281, 134] width 562 height 269
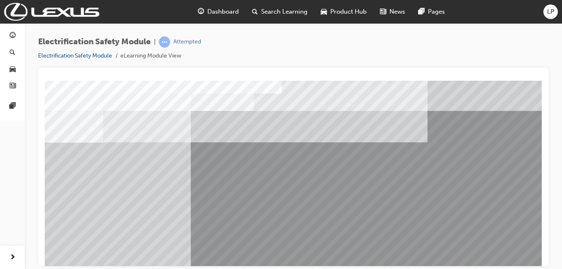
drag, startPoint x: 51, startPoint y: 266, endPoint x: 22, endPoint y: 217, distance: 57.3
click at [22, 217] on div "Dashboard Search Learning Product Hub News Pages Pages" at bounding box center [12, 124] width 25 height 248
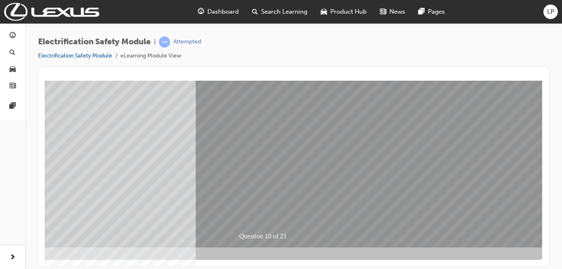
scroll to position [131, 72]
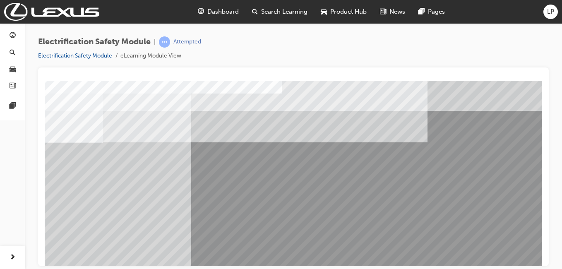
scroll to position [0, 0]
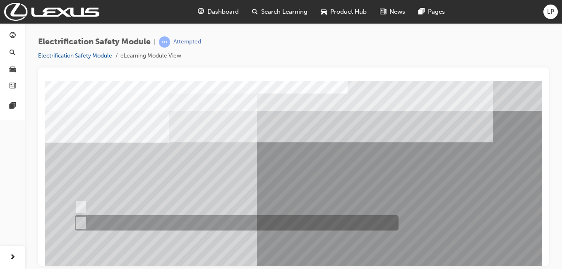
click at [79, 221] on input "False" at bounding box center [79, 223] width 9 height 9
radio input "true"
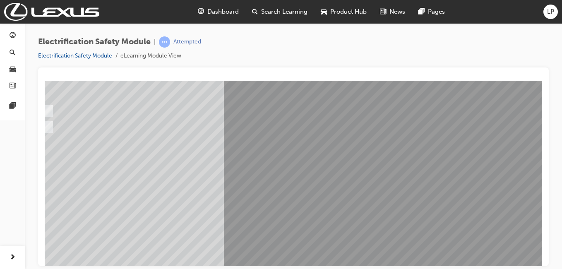
scroll to position [99, 33]
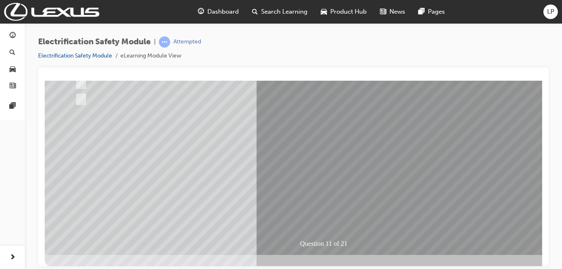
scroll to position [131, 0]
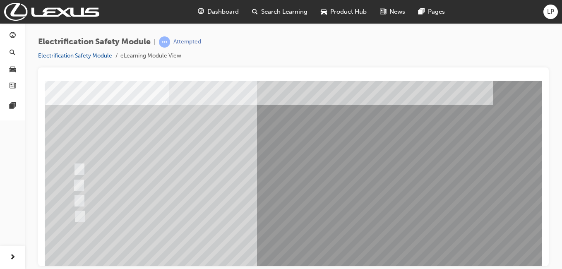
scroll to position [50, 0]
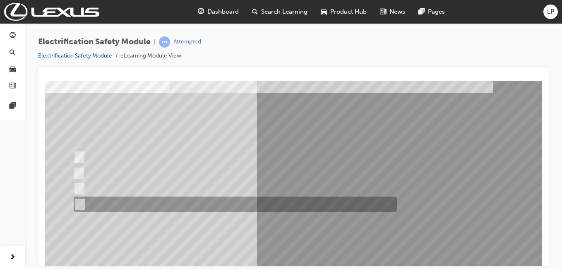
click at [79, 204] on input "None of the above." at bounding box center [78, 204] width 9 height 9
radio input "true"
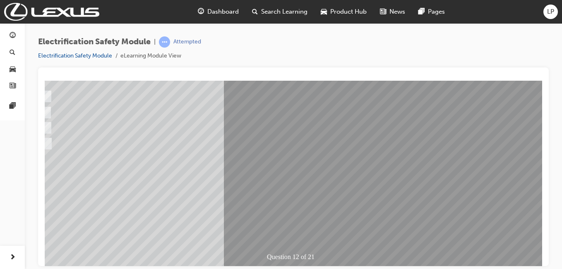
scroll to position [131, 33]
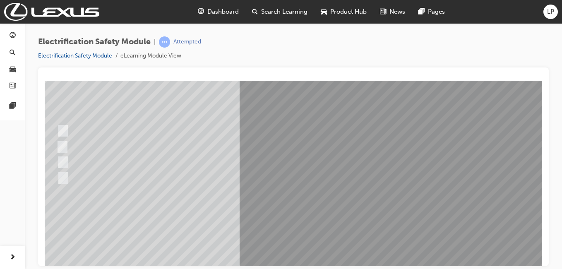
scroll to position [131, 17]
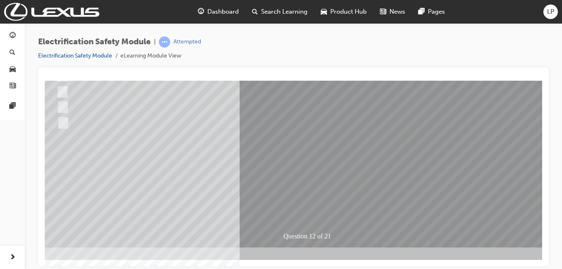
drag, startPoint x: 493, startPoint y: 173, endPoint x: 426, endPoint y: 40, distance: 148.7
click at [426, 40] on div "Electrification Safety Module | Attempted Electrification Safety Module eLearni…" at bounding box center [293, 51] width 511 height 31
drag, startPoint x: 306, startPoint y: 208, endPoint x: 278, endPoint y: 145, distance: 68.6
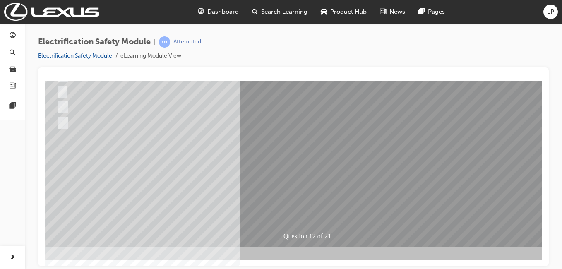
click at [278, 145] on div "Question 12 of 21" at bounding box center [309, 98] width 563 height 298
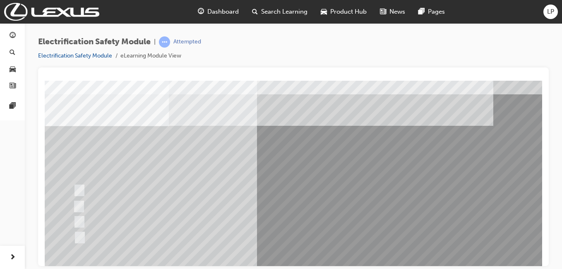
scroll to position [39, 0]
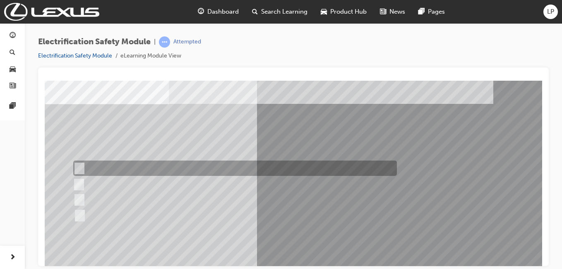
click at [80, 166] on input "Remove the Service Plug Grip" at bounding box center [77, 168] width 9 height 9
radio input "true"
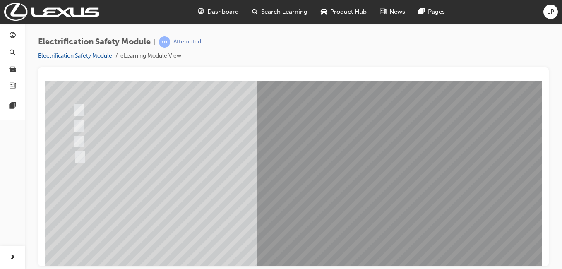
scroll to position [105, 0]
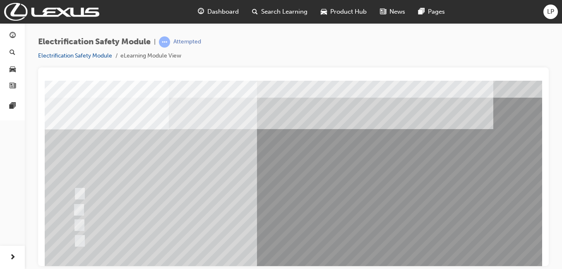
scroll to position [17, 0]
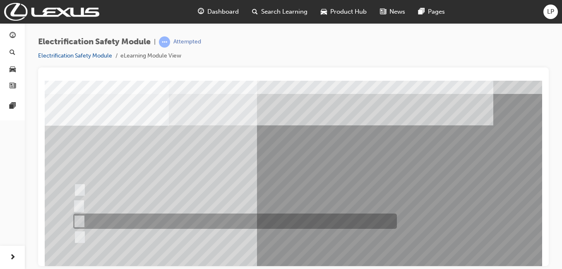
click at [79, 219] on input "10 minutes" at bounding box center [77, 221] width 9 height 9
radio input "true"
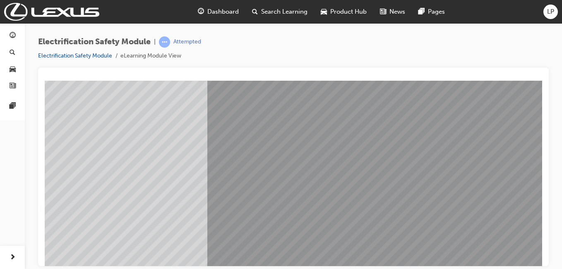
scroll to position [116, 50]
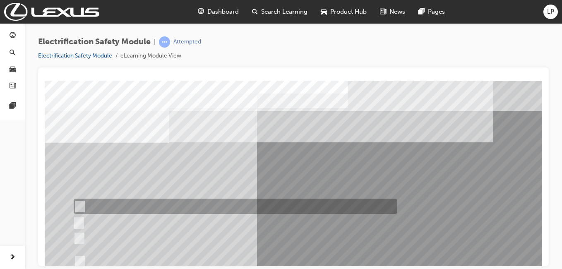
click at [358, 214] on div at bounding box center [234, 206] width 324 height 15
radio input "true"
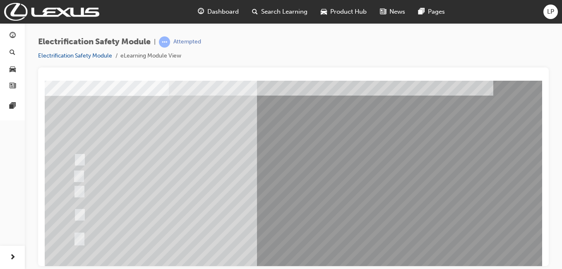
scroll to position [50, 0]
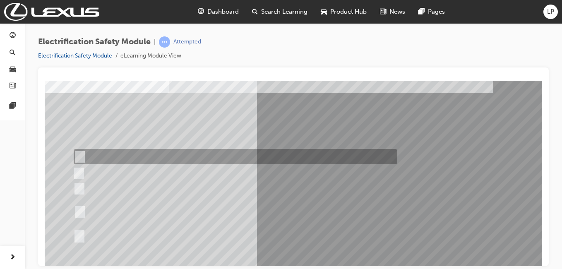
click at [275, 157] on div at bounding box center [234, 156] width 324 height 15
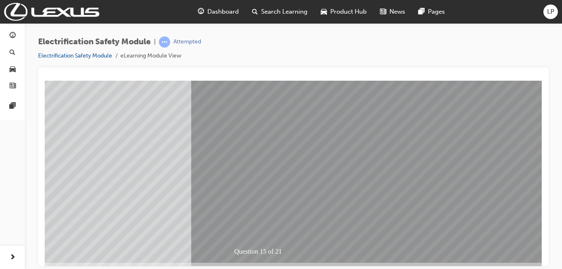
scroll to position [131, 72]
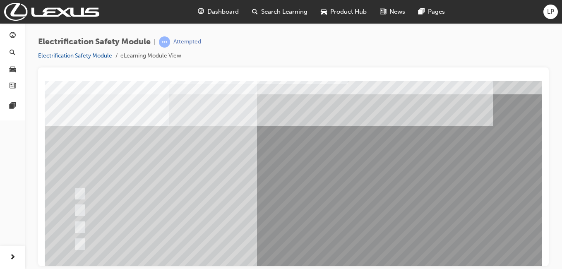
scroll to position [33, 0]
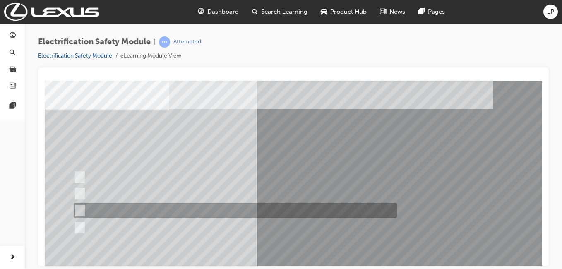
click at [189, 207] on div at bounding box center [234, 210] width 324 height 15
radio input "true"
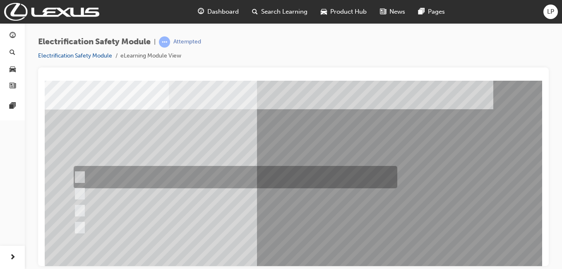
click at [158, 182] on div at bounding box center [234, 177] width 324 height 22
radio input "true"
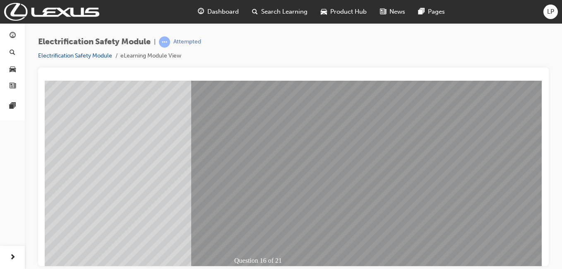
scroll to position [116, 72]
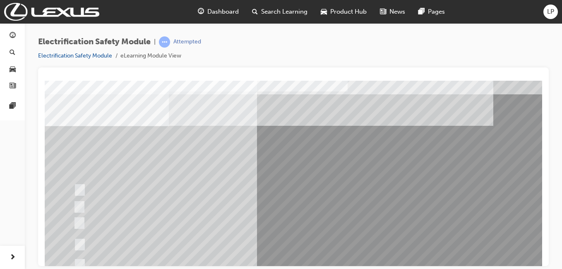
scroll to position [50, 0]
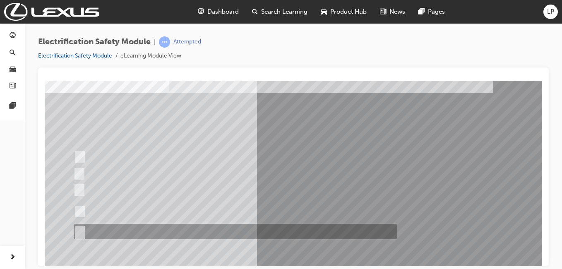
click at [107, 233] on div at bounding box center [234, 231] width 324 height 15
radio input "true"
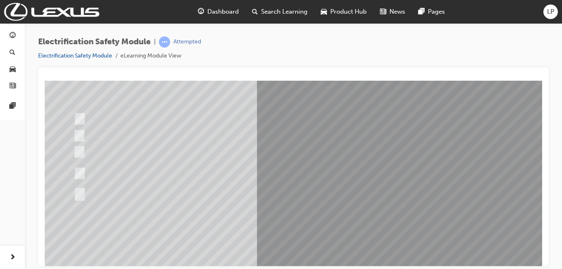
scroll to position [99, 0]
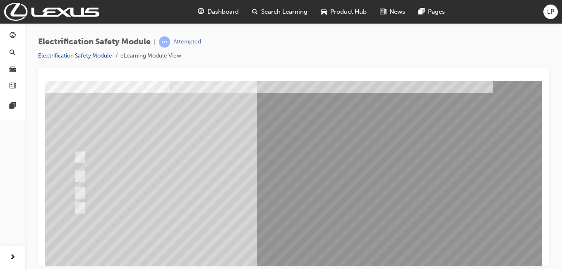
scroll to position [66, 0]
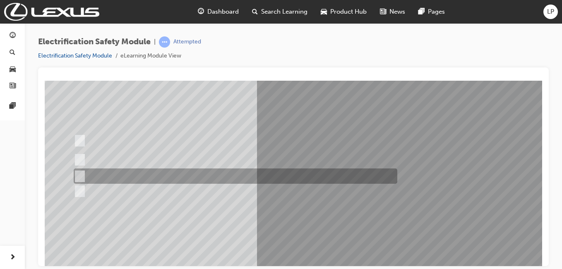
click at [188, 176] on div at bounding box center [234, 176] width 324 height 15
radio input "true"
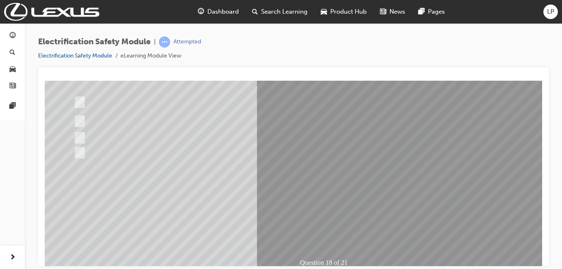
scroll to position [116, 0]
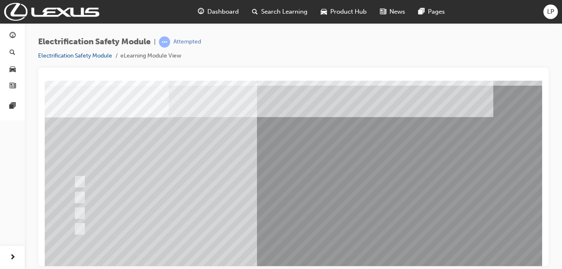
scroll to position [33, 0]
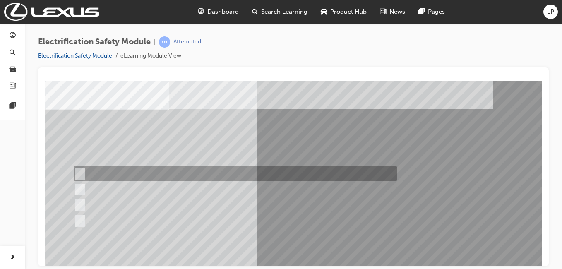
click at [84, 173] on div at bounding box center [234, 173] width 324 height 15
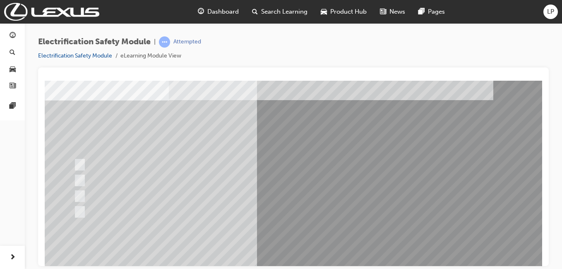
scroll to position [50, 0]
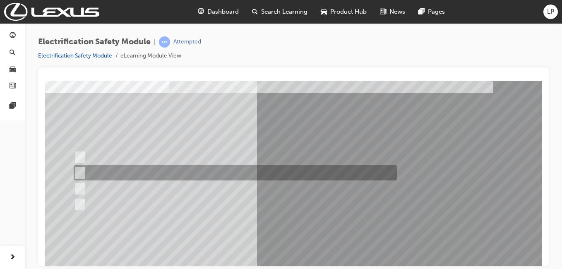
click at [143, 169] on div at bounding box center [234, 172] width 324 height 15
radio input "false"
radio input "true"
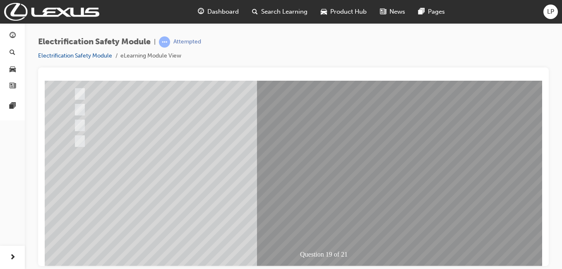
scroll to position [116, 0]
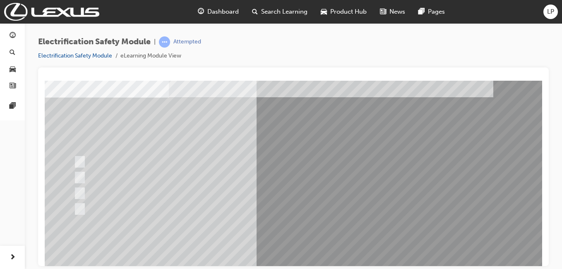
scroll to position [33, 0]
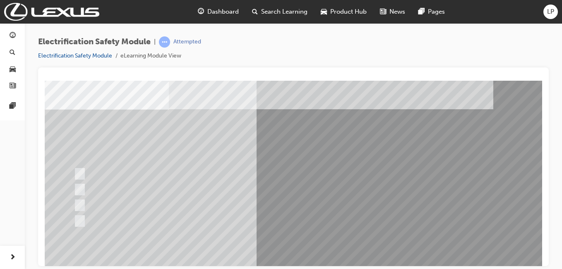
click at [551, 109] on div "Electrification Safety Module | Attempted Electrification Safety Module eLearni…" at bounding box center [294, 135] width 538 height 225
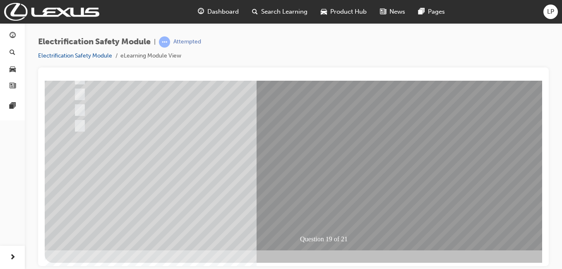
scroll to position [131, 0]
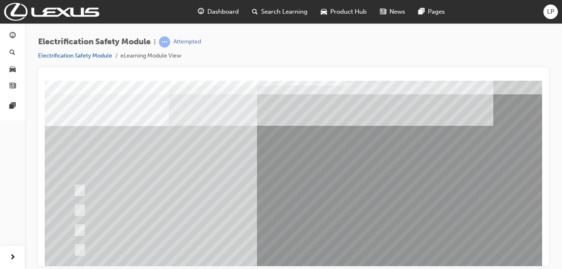
scroll to position [33, 0]
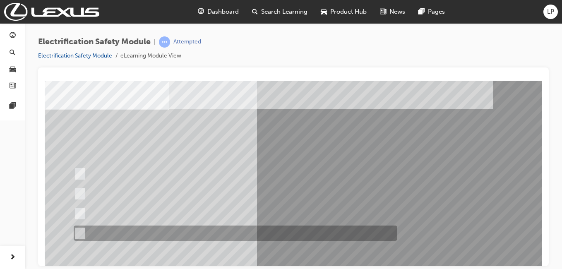
click at [89, 235] on div at bounding box center [234, 233] width 324 height 15
radio input "true"
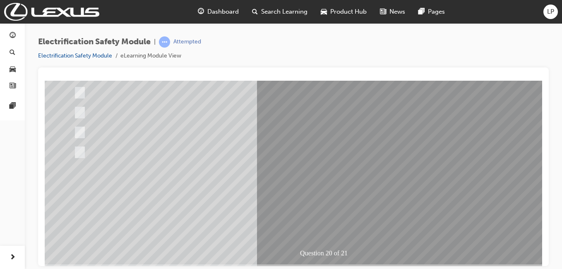
scroll to position [116, 0]
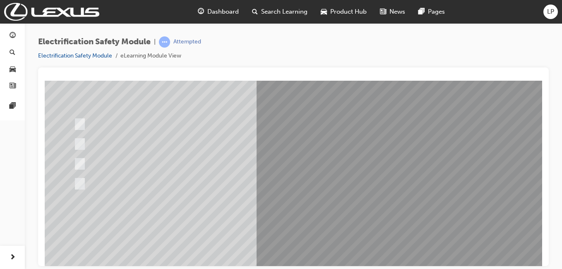
scroll to position [0, 0]
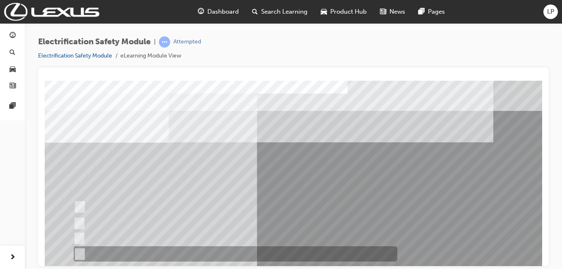
click at [84, 251] on div at bounding box center [234, 253] width 324 height 15
radio input "true"
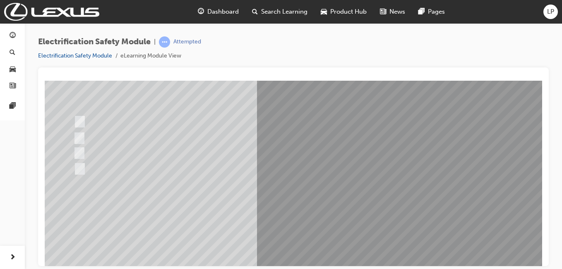
scroll to position [99, 0]
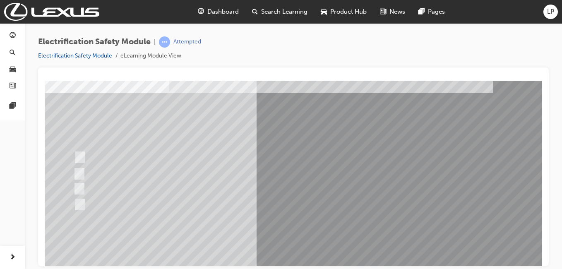
drag, startPoint x: 538, startPoint y: 253, endPoint x: 516, endPoint y: 246, distance: 23.6
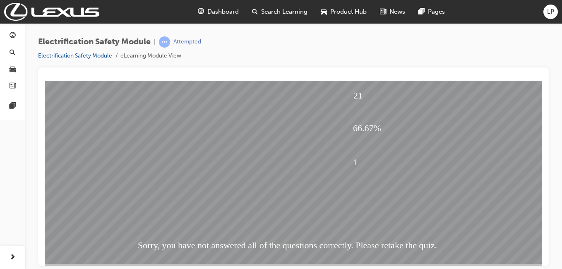
scroll to position [121, 0]
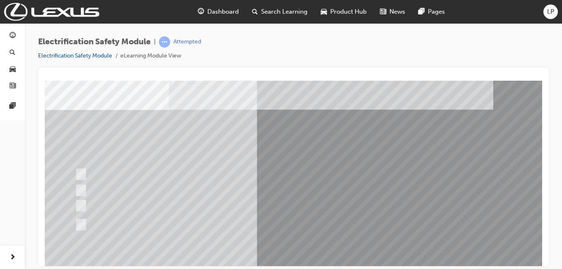
scroll to position [33, 0]
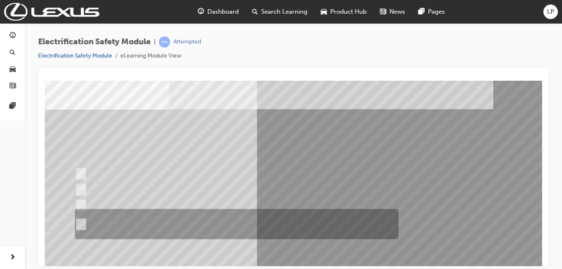
click at [83, 224] on input "The Plug-in Hybrid Electric has AC charging capability via a wall box charger a…" at bounding box center [79, 224] width 9 height 9
radio input "true"
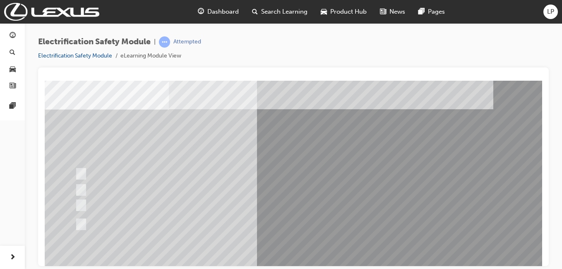
click at [538, 51] on html "Question 1 of 21 Loading..." at bounding box center [294, 48] width 498 height 3
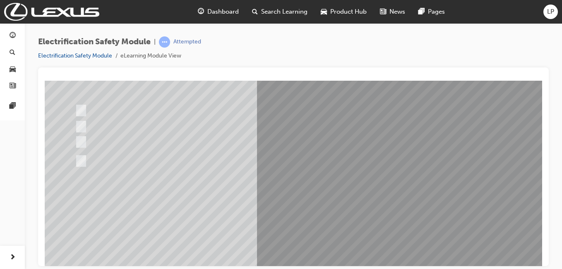
scroll to position [116, 0]
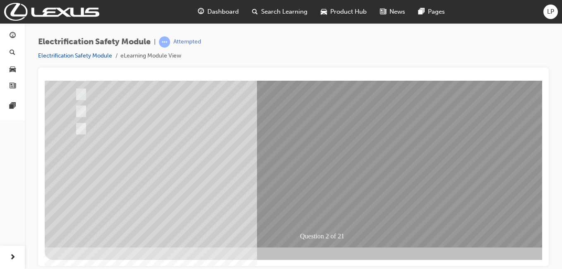
scroll to position [0, 0]
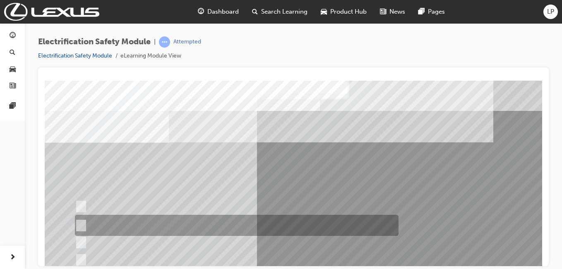
click at [77, 222] on input "The Battery Electric uses AC & DC charging capability and has no petrol engine." at bounding box center [79, 225] width 9 height 9
radio input "true"
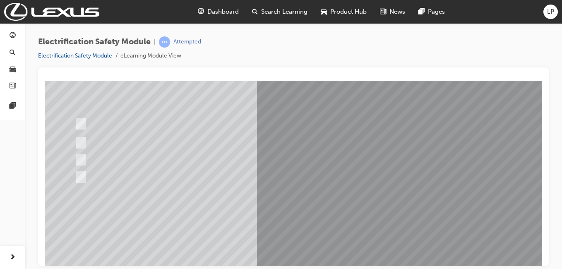
scroll to position [99, 0]
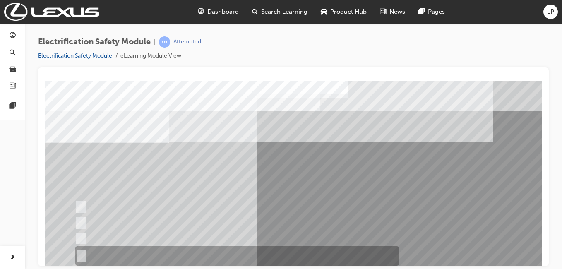
click at [79, 251] on div at bounding box center [235, 255] width 324 height 19
radio input "true"
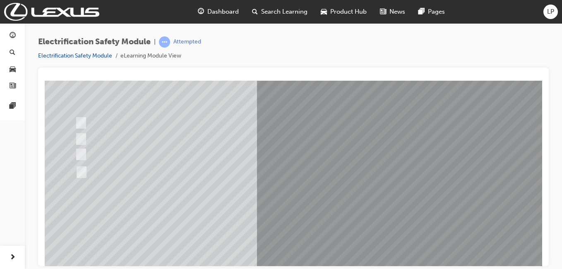
scroll to position [99, 0]
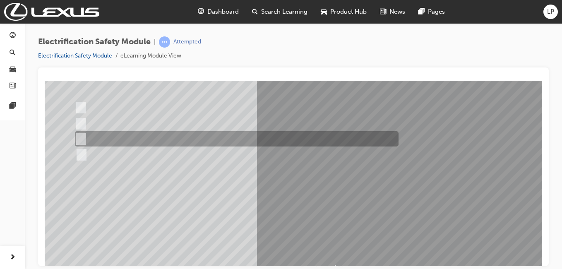
scroll to position [0, 0]
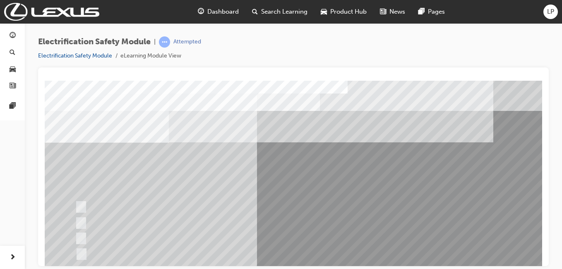
click at [543, 255] on div at bounding box center [293, 166] width 511 height 199
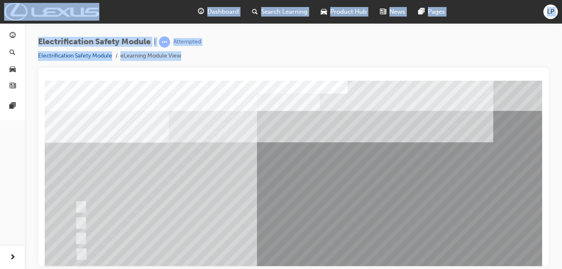
click at [543, 255] on div at bounding box center [293, 166] width 511 height 199
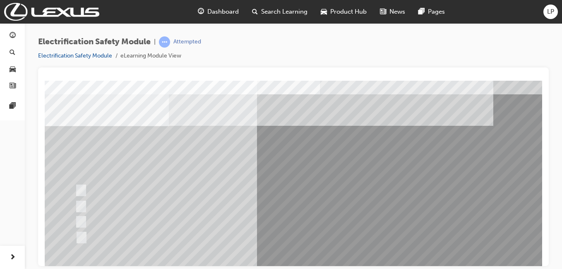
scroll to position [33, 0]
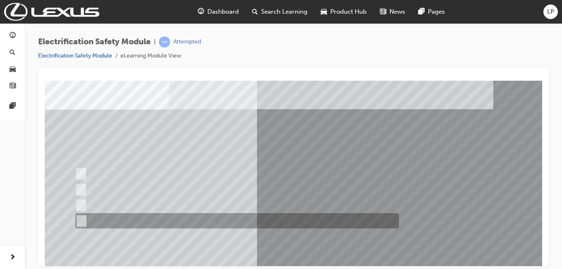
click at [86, 222] on div at bounding box center [235, 220] width 324 height 15
checkbox input "true"
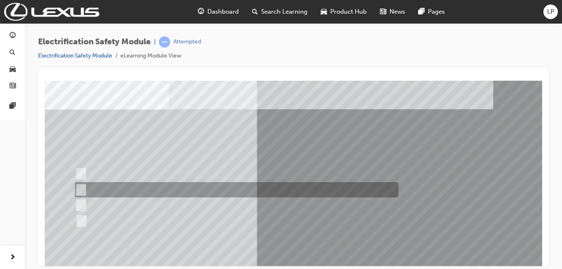
click at [82, 190] on input "EV or H2 labels on the License Plate." at bounding box center [79, 190] width 9 height 9
checkbox input "true"
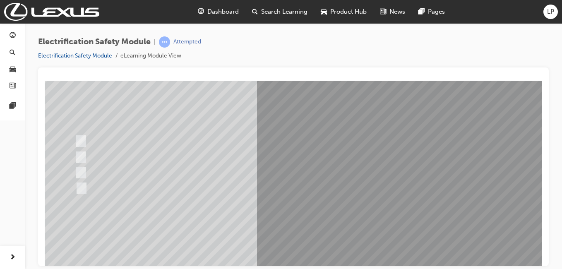
scroll to position [83, 0]
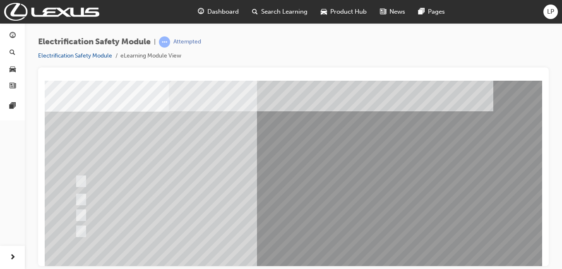
scroll to position [50, 0]
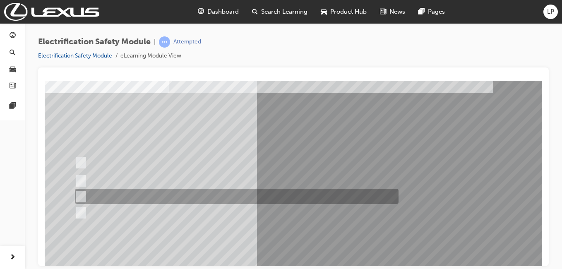
click at [164, 196] on div at bounding box center [235, 196] width 324 height 15
checkbox input "true"
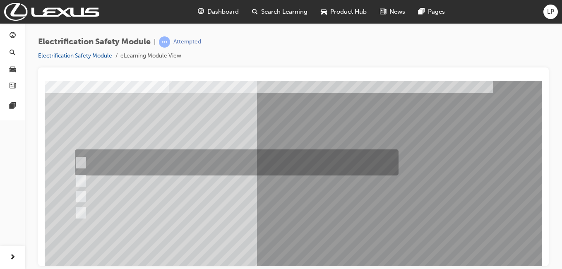
drag, startPoint x: 160, startPoint y: 182, endPoint x: 151, endPoint y: 147, distance: 36.4
click at [151, 147] on div "Question 5 of 21" at bounding box center [326, 180] width 563 height 298
click at [149, 152] on div at bounding box center [235, 162] width 324 height 26
checkbox input "true"
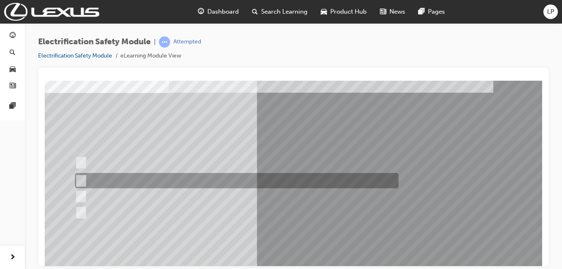
click at [142, 176] on div at bounding box center [235, 180] width 324 height 15
checkbox input "true"
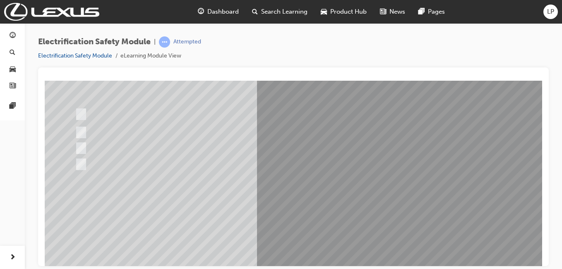
scroll to position [99, 0]
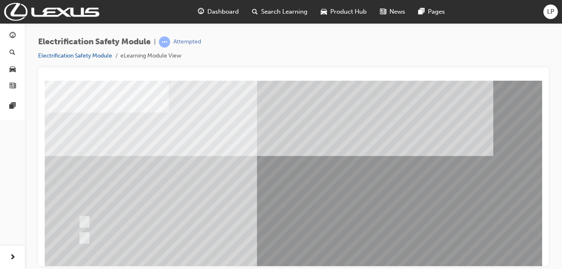
scroll to position [33, 0]
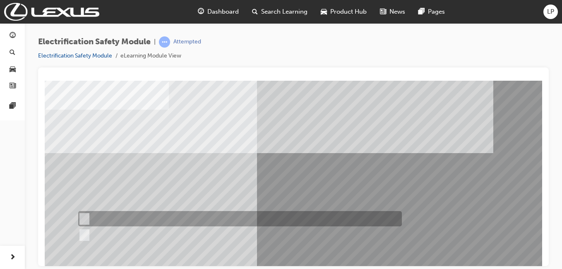
click at [194, 214] on div at bounding box center [238, 218] width 324 height 15
radio input "true"
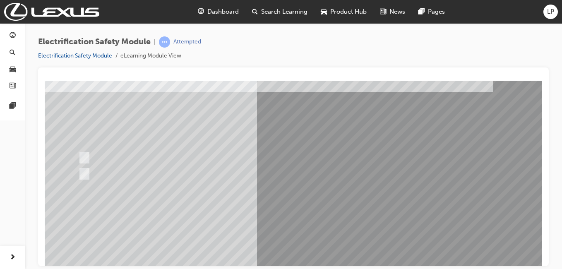
scroll to position [99, 0]
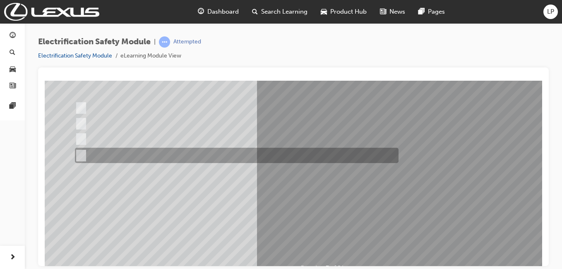
scroll to position [0, 0]
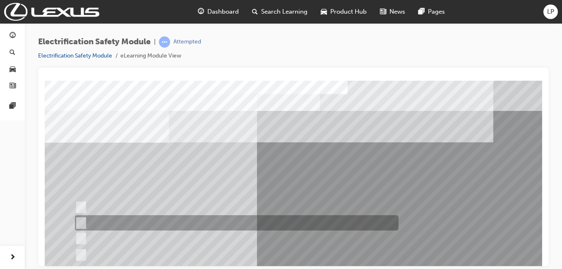
click at [205, 227] on div at bounding box center [235, 222] width 324 height 15
radio input "true"
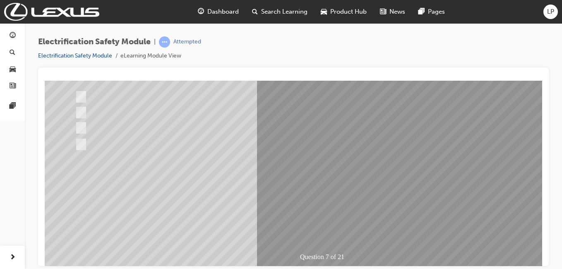
scroll to position [116, 0]
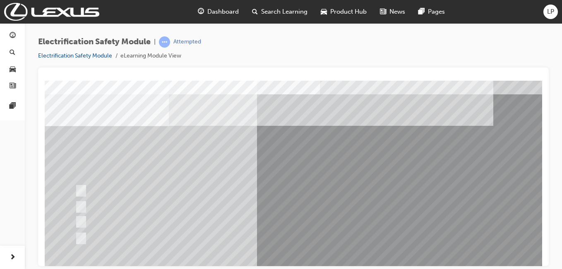
scroll to position [33, 0]
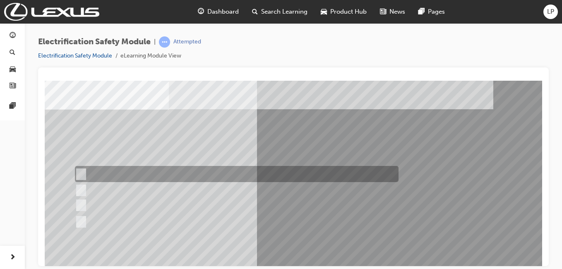
click at [90, 174] on div at bounding box center [235, 174] width 324 height 16
radio input "true"
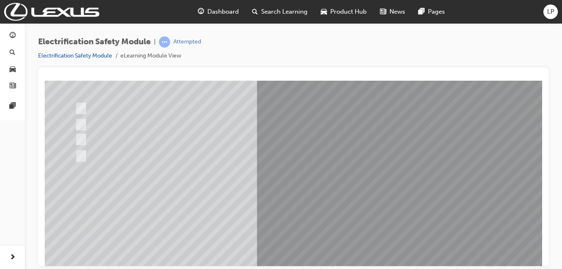
scroll to position [99, 0]
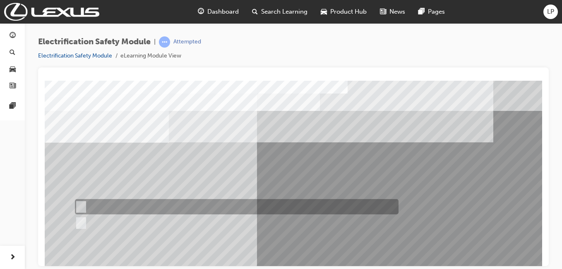
click at [80, 205] on input "True" at bounding box center [79, 206] width 9 height 9
radio input "true"
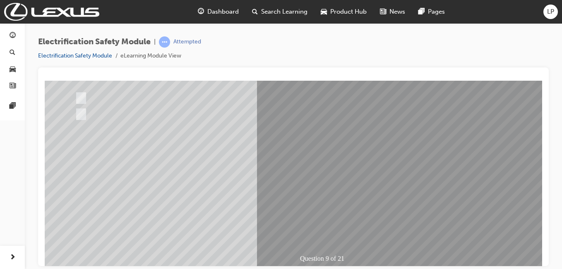
scroll to position [116, 0]
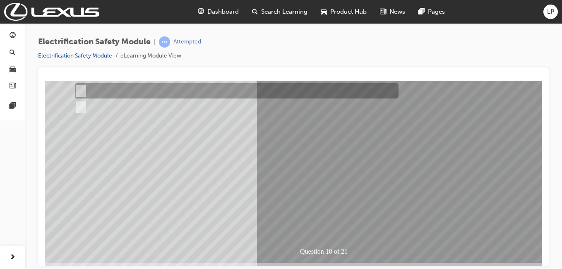
scroll to position [0, 0]
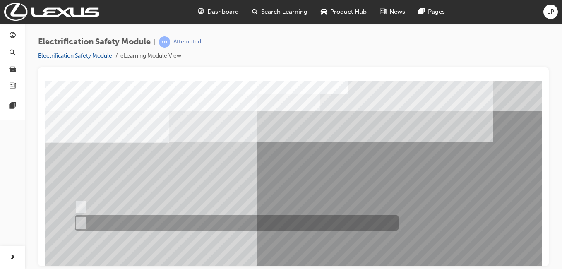
click at [274, 220] on div at bounding box center [235, 222] width 324 height 15
radio input "true"
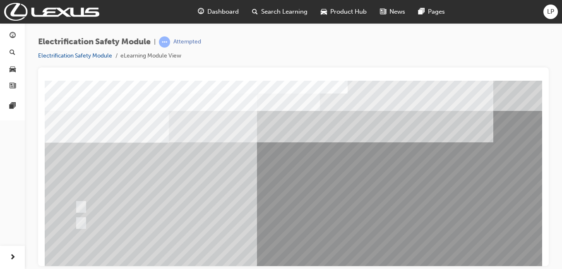
click at [542, 254] on div at bounding box center [293, 166] width 511 height 199
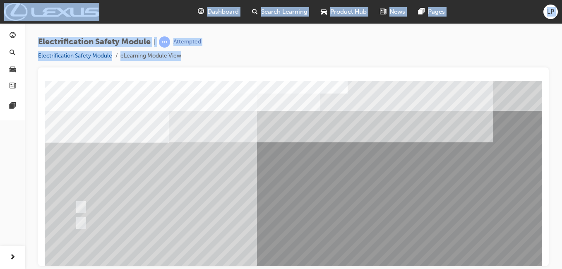
click at [542, 254] on div at bounding box center [293, 166] width 511 height 199
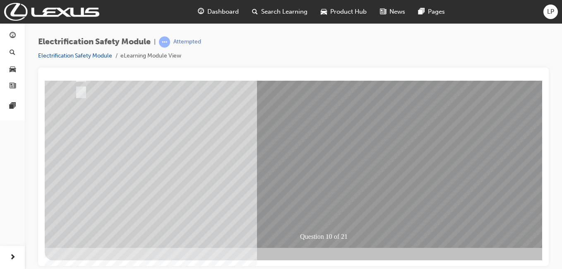
scroll to position [131, 0]
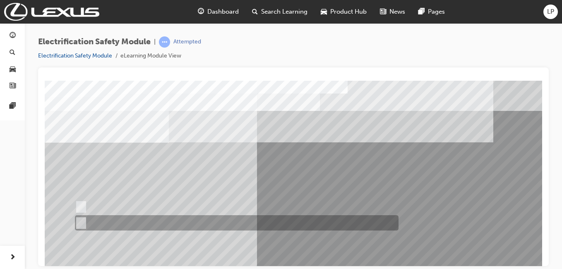
click at [83, 224] on input "False" at bounding box center [79, 223] width 9 height 9
radio input "true"
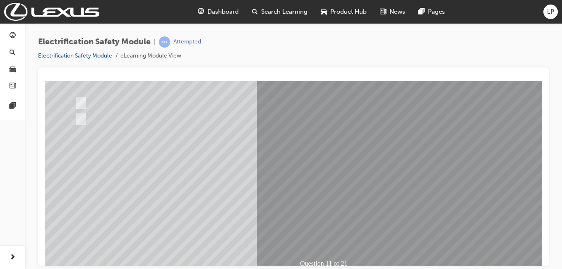
scroll to position [116, 0]
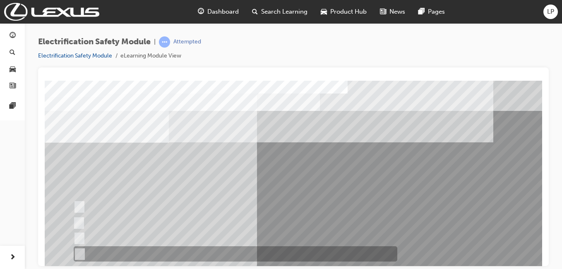
click at [82, 250] on input "None of the above." at bounding box center [78, 254] width 9 height 9
radio input "true"
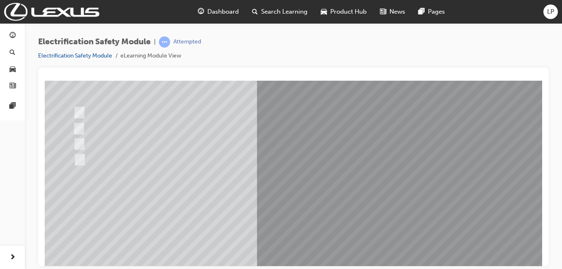
scroll to position [99, 0]
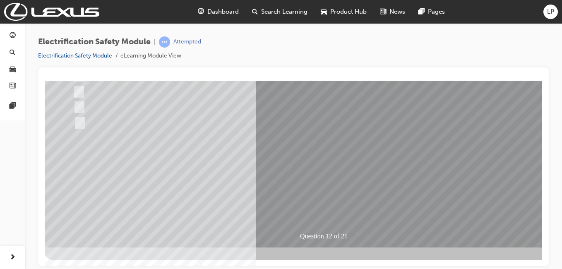
scroll to position [0, 0]
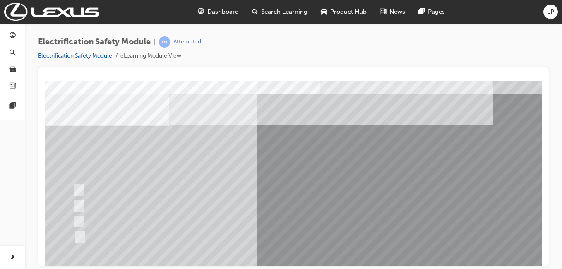
scroll to position [33, 0]
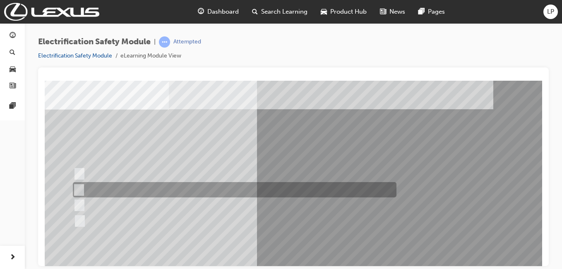
click at [79, 186] on input "Inspect the Insulated Gloves for damage." at bounding box center [77, 190] width 9 height 9
radio input "true"
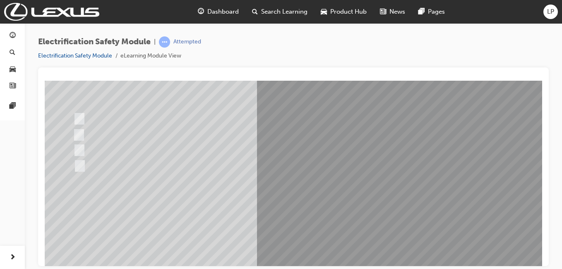
scroll to position [99, 0]
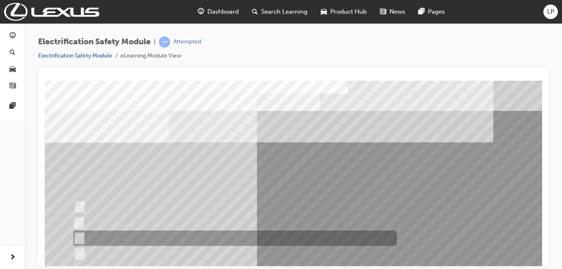
click at [97, 234] on div at bounding box center [233, 238] width 324 height 15
radio input "true"
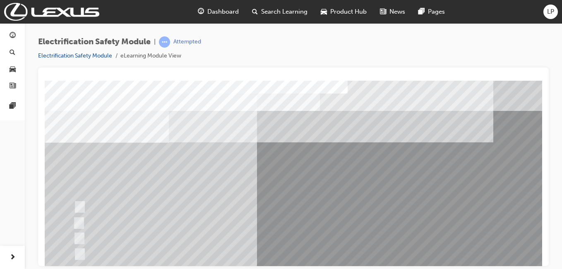
drag, startPoint x: 536, startPoint y: 253, endPoint x: 540, endPoint y: 255, distance: 4.5
click at [540, 84] on html "Question 14 of 21 Loading..." at bounding box center [294, 81] width 498 height 3
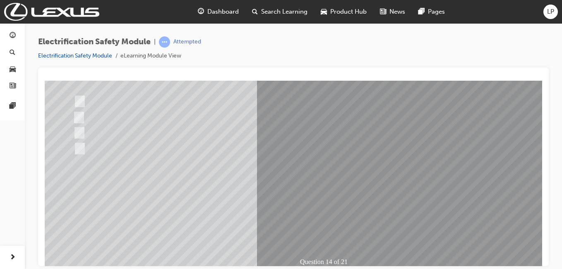
scroll to position [116, 0]
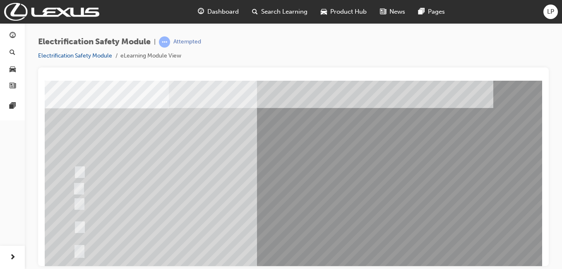
scroll to position [50, 0]
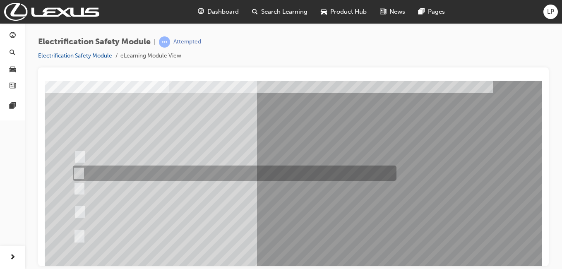
click at [81, 175] on input "The High Voltage Capacitor Terminal for 0 volts." at bounding box center [77, 173] width 9 height 9
radio input "true"
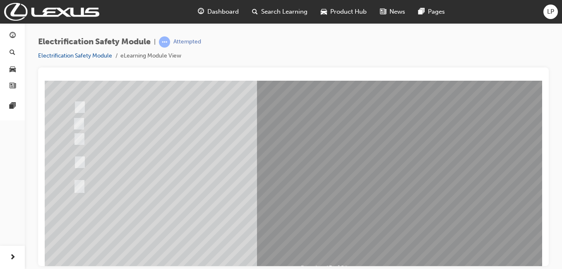
scroll to position [111, 0]
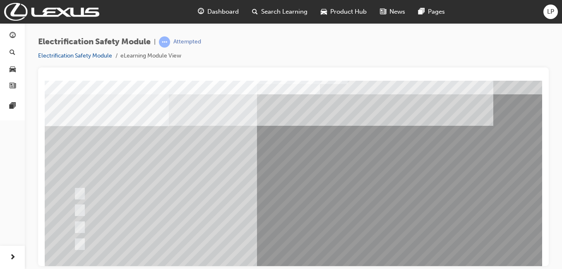
scroll to position [33, 0]
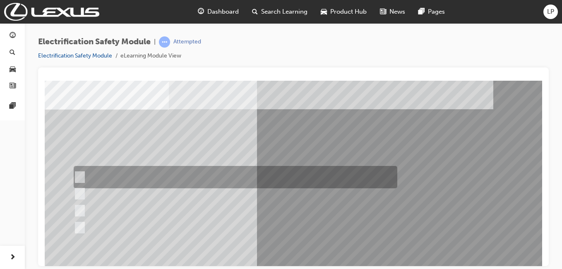
click at [79, 171] on div at bounding box center [234, 177] width 324 height 22
radio input "true"
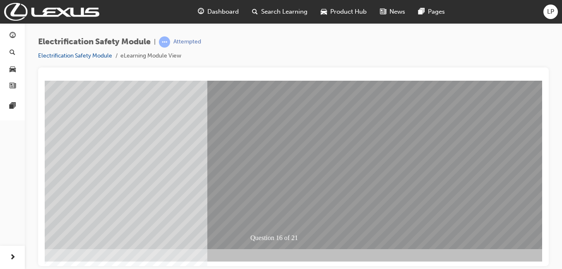
scroll to position [131, 50]
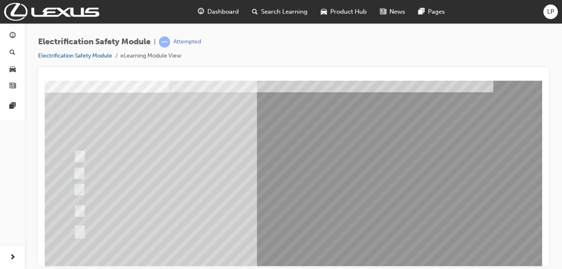
scroll to position [66, 0]
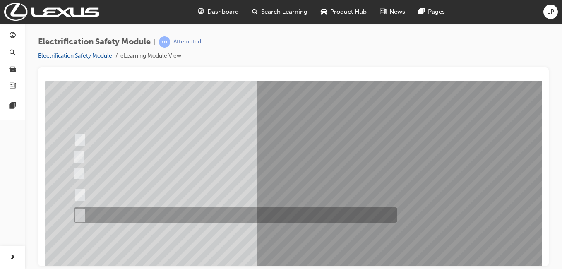
click at [82, 218] on input "All of the above." at bounding box center [78, 215] width 9 height 9
radio input "true"
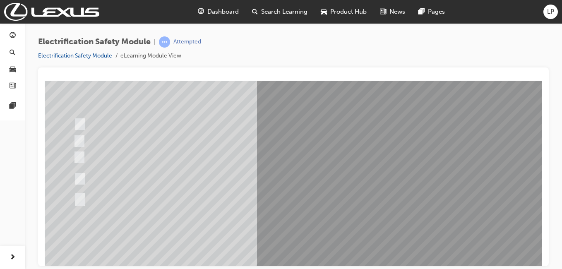
scroll to position [83, 0]
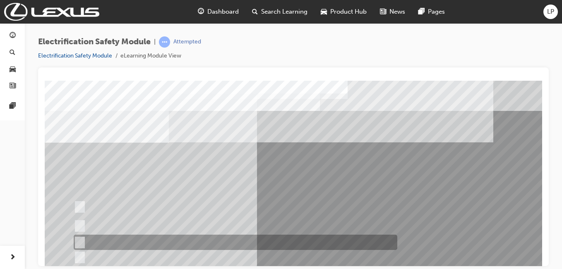
click at [81, 246] on input "Discard the gloves and use a new pair." at bounding box center [78, 242] width 9 height 9
radio input "true"
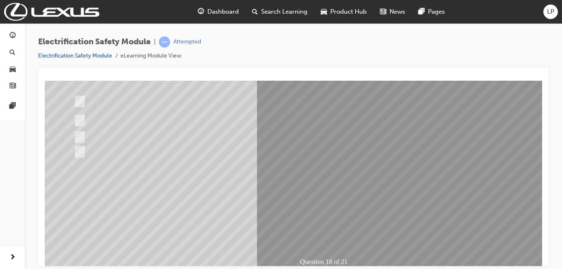
scroll to position [116, 0]
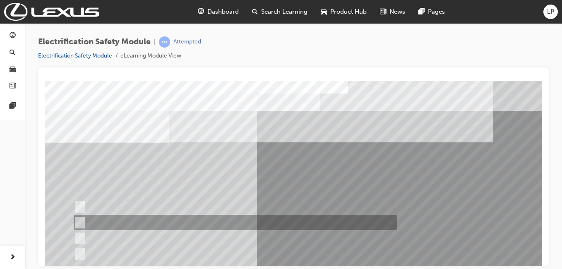
click at [84, 219] on div at bounding box center [234, 222] width 324 height 15
radio input "true"
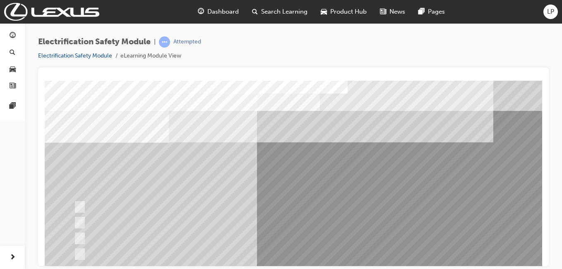
click at [544, 253] on div at bounding box center [293, 166] width 511 height 199
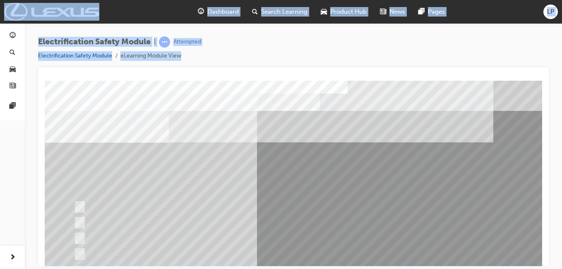
click at [544, 253] on div at bounding box center [293, 166] width 511 height 199
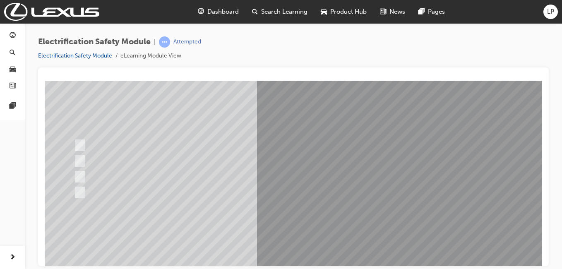
scroll to position [83, 0]
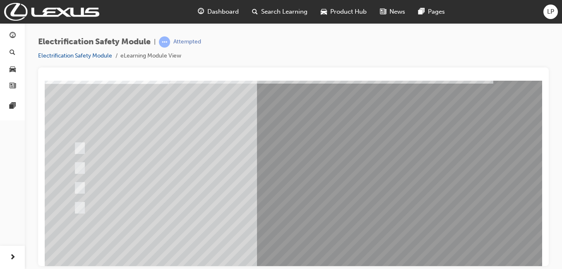
scroll to position [66, 0]
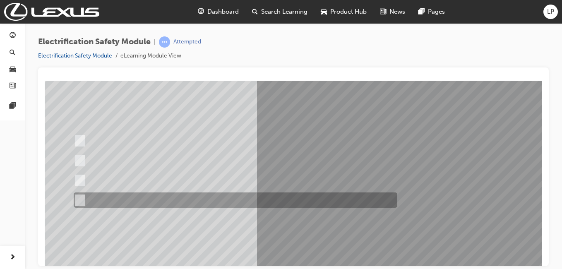
click at [87, 199] on div at bounding box center [234, 200] width 324 height 15
radio input "true"
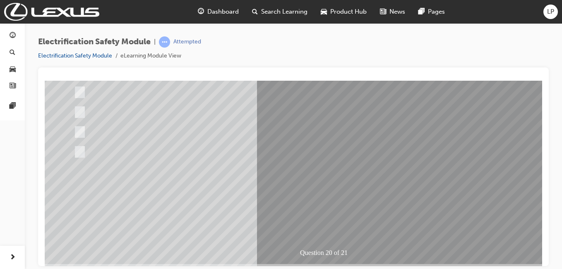
scroll to position [116, 0]
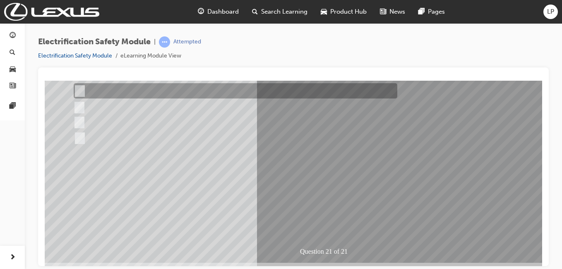
scroll to position [0, 0]
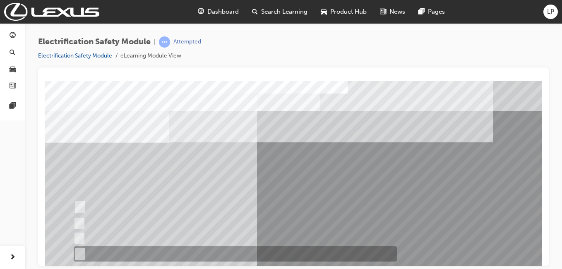
click at [247, 254] on div at bounding box center [234, 253] width 324 height 15
radio input "true"
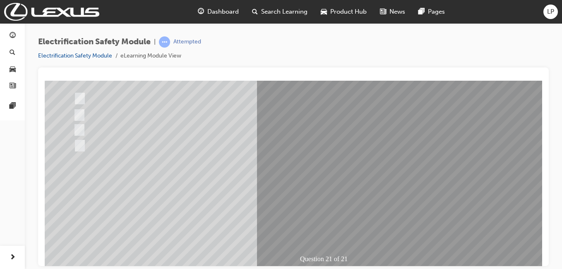
scroll to position [116, 0]
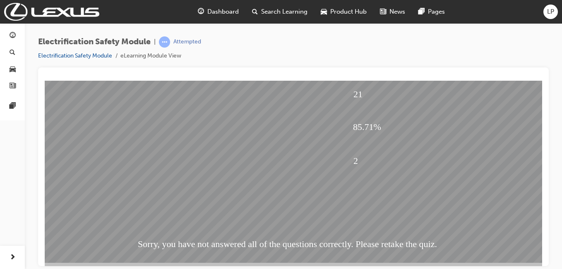
scroll to position [0, 0]
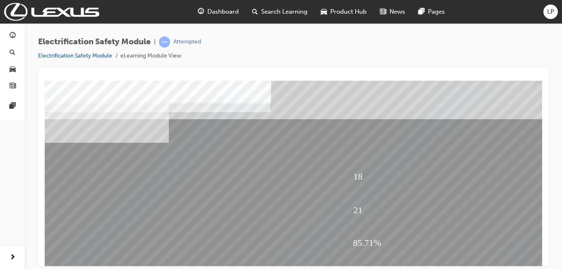
click at [535, 255] on div "85.71%" at bounding box center [466, 242] width 227 height 31
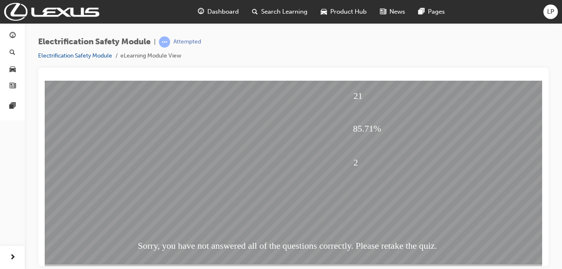
scroll to position [131, 0]
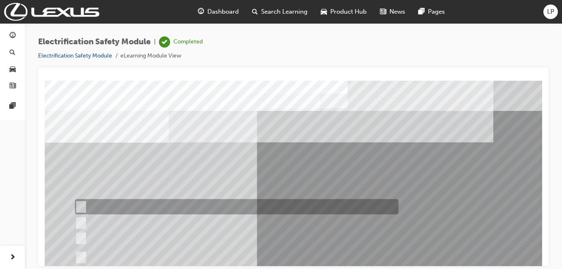
click at [309, 209] on div at bounding box center [235, 206] width 324 height 15
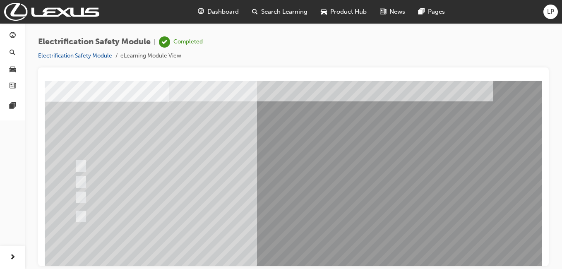
scroll to position [50, 0]
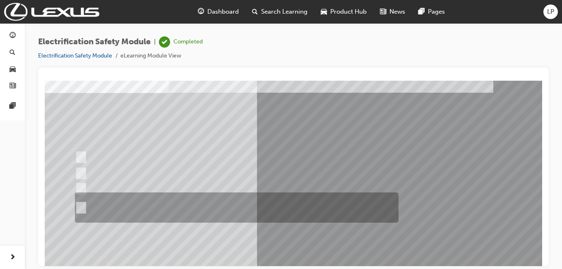
click at [90, 206] on div at bounding box center [235, 208] width 324 height 30
radio input "false"
radio input "true"
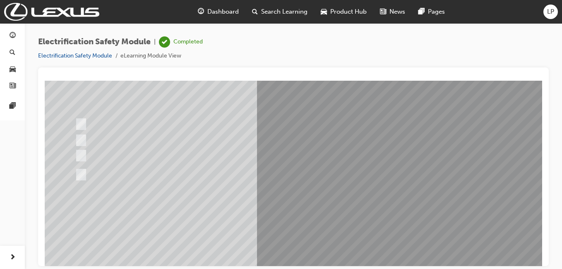
scroll to position [99, 0]
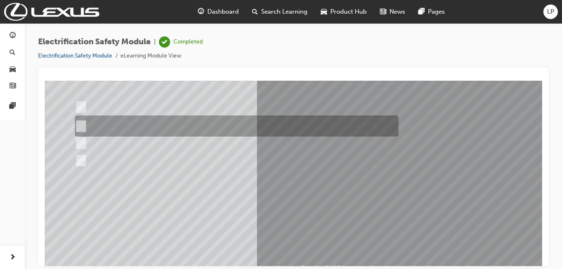
scroll to position [0, 0]
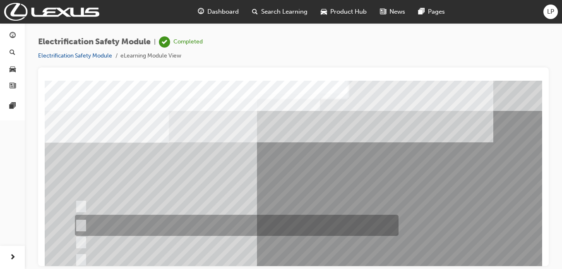
click at [86, 222] on div at bounding box center [235, 225] width 324 height 21
radio input "true"
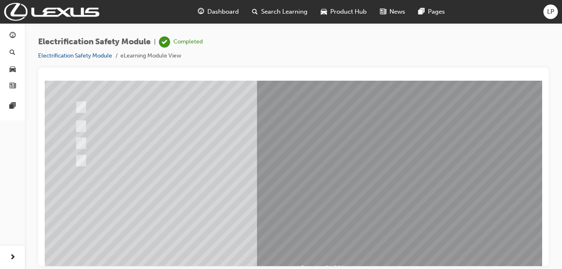
scroll to position [116, 0]
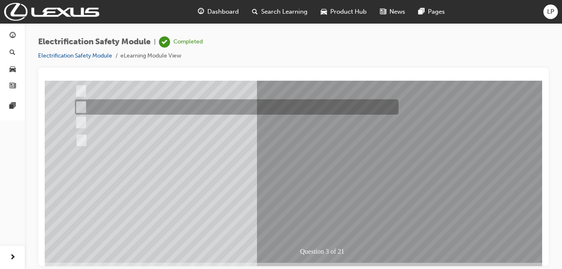
scroll to position [0, 0]
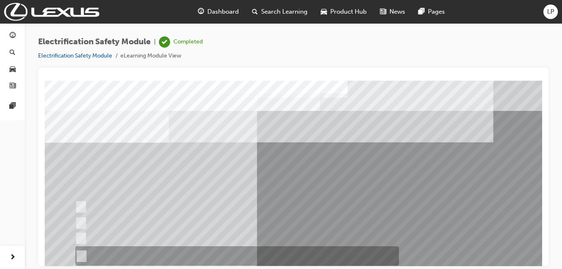
click at [78, 256] on input "The FCEV produces electric power via a Fuel Cell Stack supporting the Hybrid ba…" at bounding box center [79, 256] width 9 height 9
radio input "true"
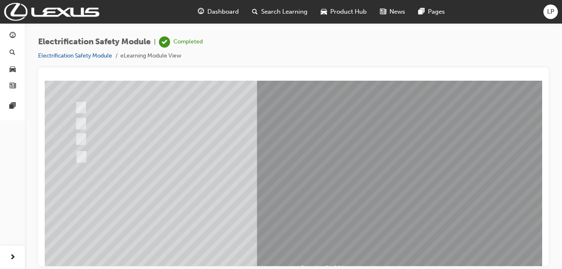
scroll to position [116, 0]
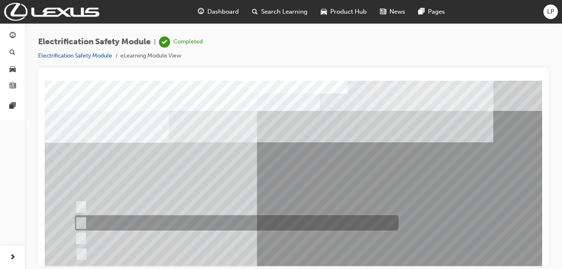
click at [278, 219] on div at bounding box center [235, 222] width 324 height 15
checkbox input "true"
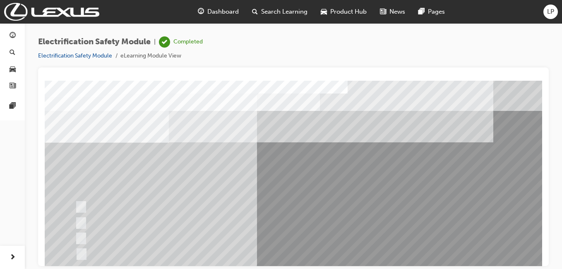
scroll to position [17, 0]
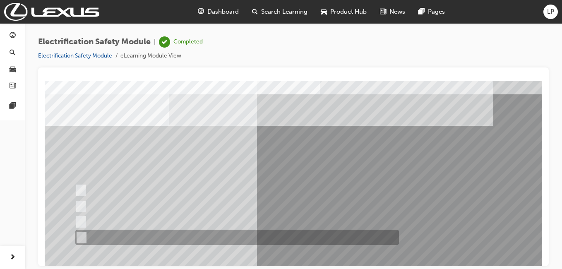
click at [284, 236] on div at bounding box center [235, 237] width 324 height 15
checkbox input "true"
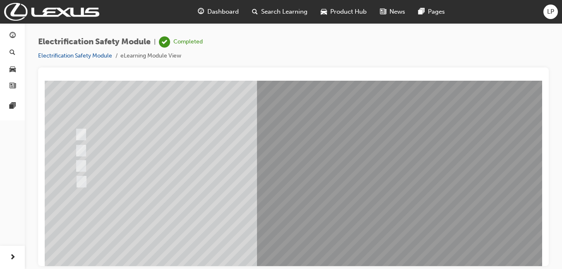
scroll to position [83, 0]
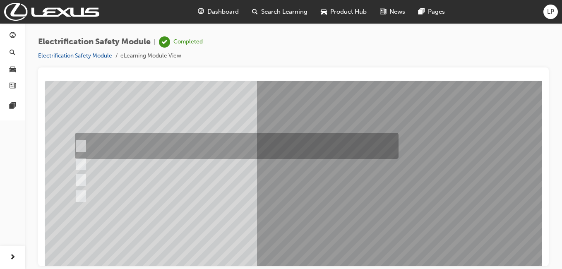
click at [81, 143] on input "The READY light will illuminate when the vehicle is turned on and ready to driv…" at bounding box center [79, 146] width 9 height 9
checkbox input "true"
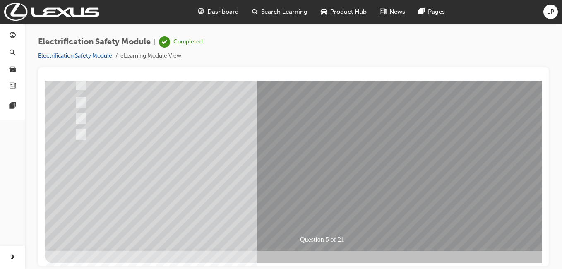
scroll to position [131, 0]
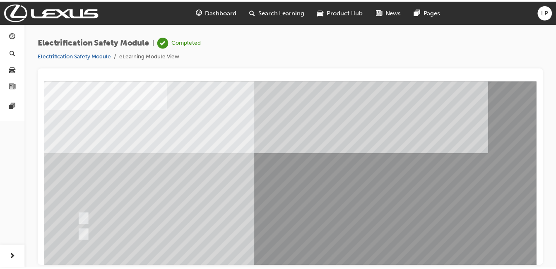
scroll to position [50, 0]
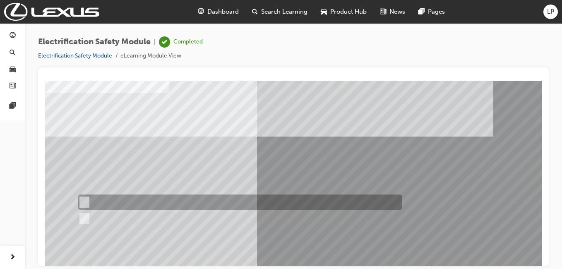
click at [89, 200] on div at bounding box center [238, 202] width 324 height 15
radio input "true"
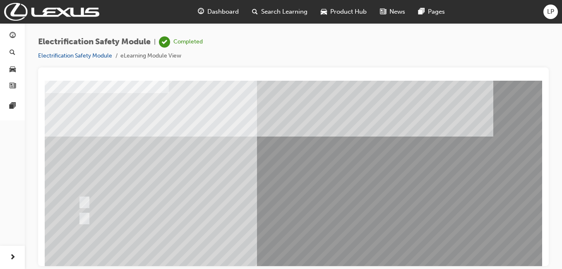
click at [269, 7] on div "Search Learning" at bounding box center [280, 11] width 69 height 17
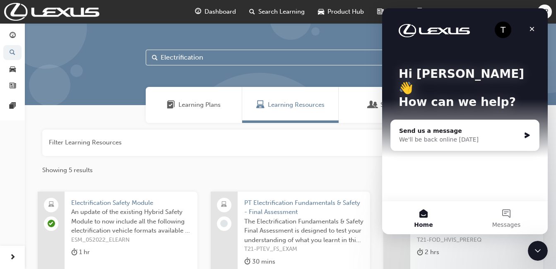
click at [313, 74] on div "Electrification" at bounding box center [290, 64] width 531 height 82
click at [89, 79] on div "Electrification" at bounding box center [290, 64] width 531 height 82
click at [529, 27] on icon "Close" at bounding box center [532, 29] width 7 height 7
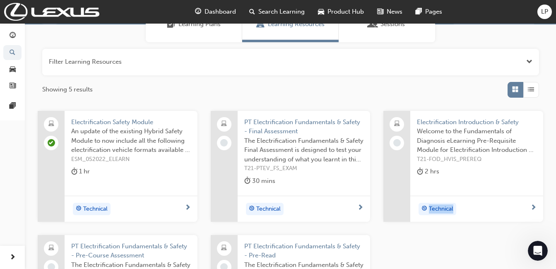
click at [556, 266] on div "Filter Learning Resources Showing 5 results Electrification Safety Module An up…" at bounding box center [290, 210] width 531 height 337
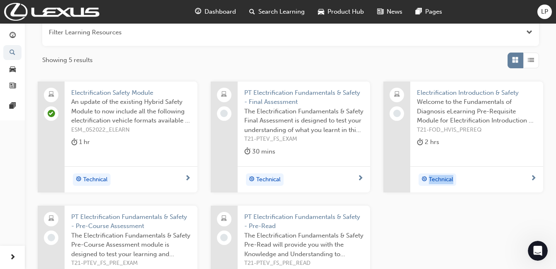
click at [556, 266] on div "Filter Learning Resources Showing 5 results Electrification Safety Module An up…" at bounding box center [290, 181] width 531 height 337
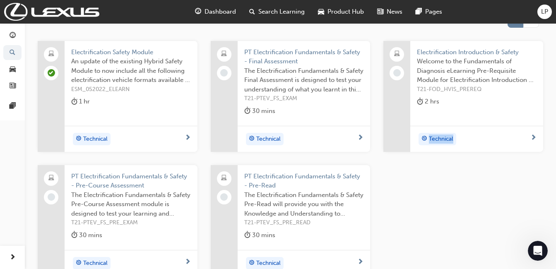
click at [556, 266] on div "Filter Learning Resources Showing 5 results Electrification Safety Module An up…" at bounding box center [290, 140] width 531 height 337
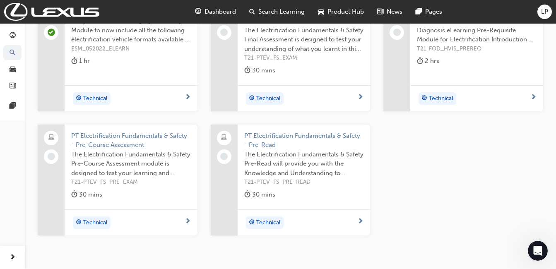
click at [556, 266] on div "Electrification Learning Plans Learning Resources Sessions Filter Learning Reso…" at bounding box center [278, 62] width 556 height 507
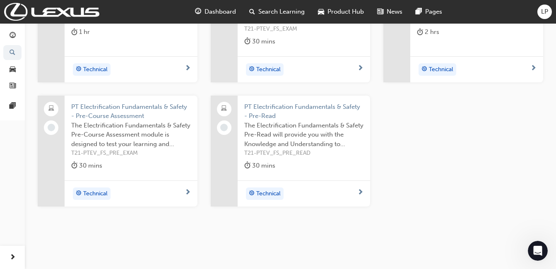
click at [556, 266] on div "Electrification Learning Plans Learning Resources Sessions Filter Learning Reso…" at bounding box center [278, 33] width 556 height 507
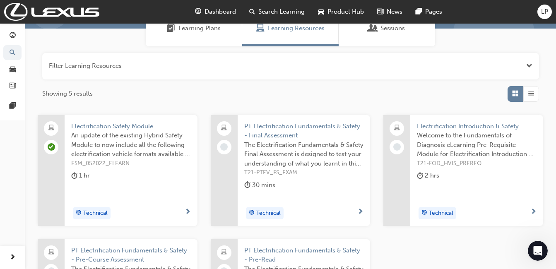
scroll to position [43, 0]
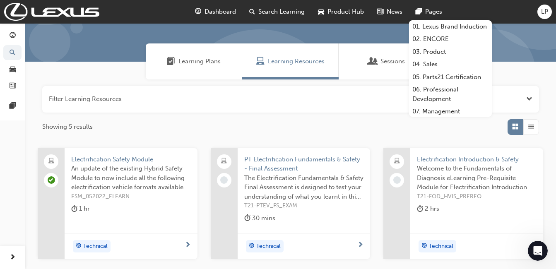
click at [208, 58] on span "Learning Plans" at bounding box center [199, 62] width 42 height 10
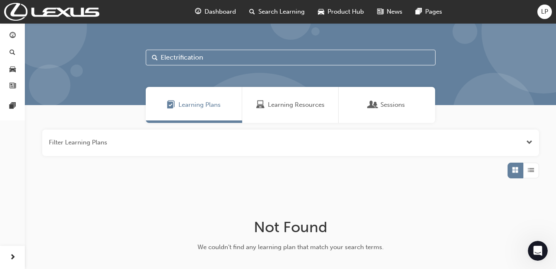
click at [383, 108] on span "Sessions" at bounding box center [393, 105] width 24 height 10
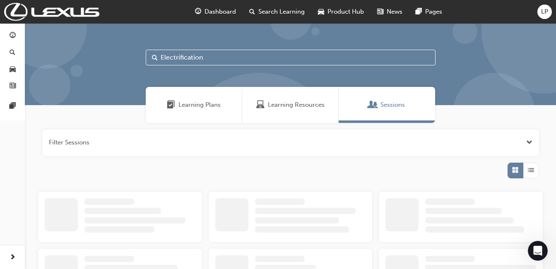
click at [302, 109] on span "Learning Resources" at bounding box center [296, 105] width 57 height 10
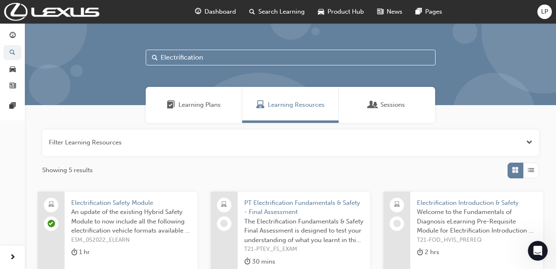
click at [196, 53] on input "Electrification" at bounding box center [291, 58] width 290 height 16
click at [174, 58] on input "Electrification" at bounding box center [291, 58] width 290 height 16
click at [205, 56] on input "Electrification" at bounding box center [291, 58] width 290 height 16
type input "E"
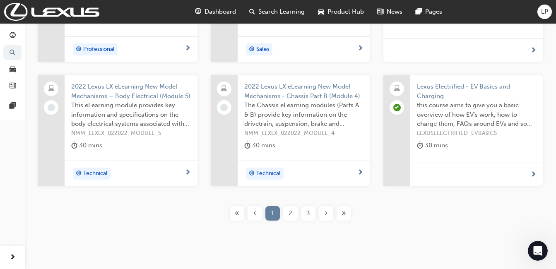
scroll to position [320, 0]
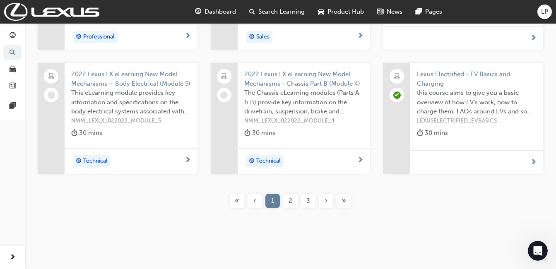
click at [292, 202] on span "2" at bounding box center [291, 201] width 4 height 10
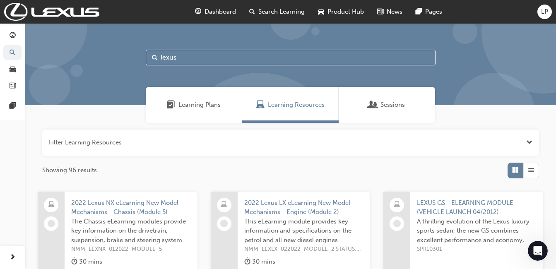
click at [233, 53] on input "lexus" at bounding box center [291, 58] width 290 height 16
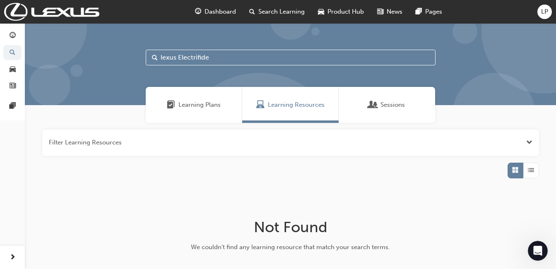
click at [223, 49] on div "lexus Electrifide" at bounding box center [290, 64] width 531 height 82
click at [217, 60] on input "lexus Electrifide" at bounding box center [291, 58] width 290 height 16
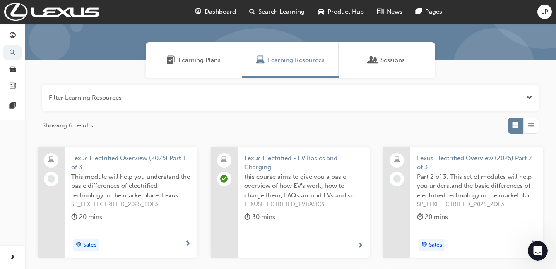
scroll to position [17, 0]
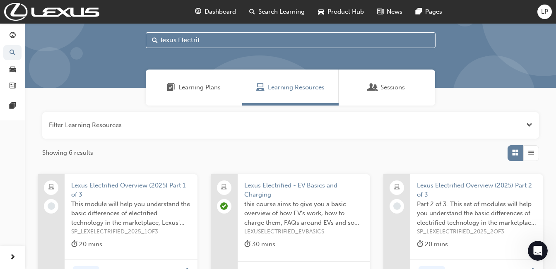
type input "lexus Electrif"
click at [200, 91] on span "Learning Plans" at bounding box center [199, 88] width 42 height 10
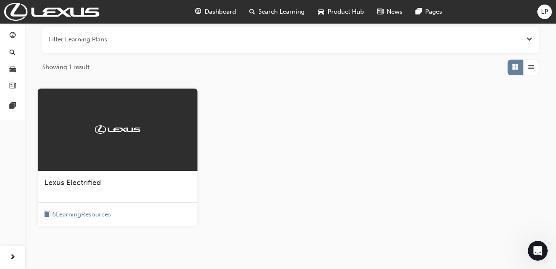
scroll to position [116, 0]
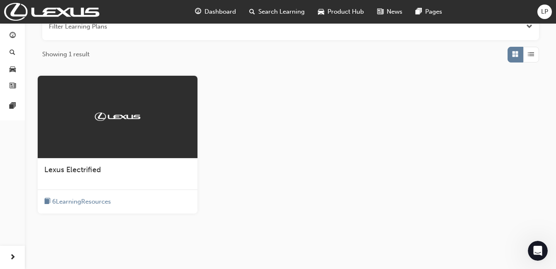
click at [92, 199] on span "6 Learning Resources" at bounding box center [81, 202] width 59 height 10
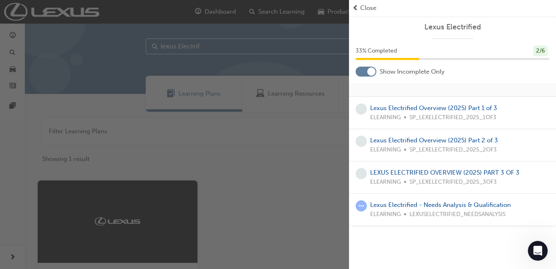
scroll to position [0, 0]
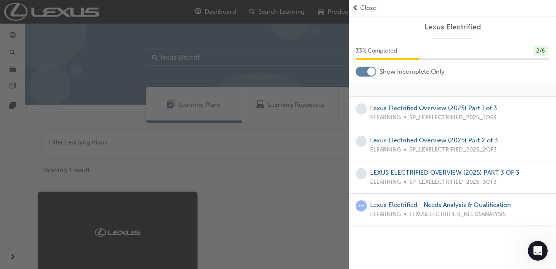
click at [339, 34] on div "button" at bounding box center [174, 134] width 349 height 269
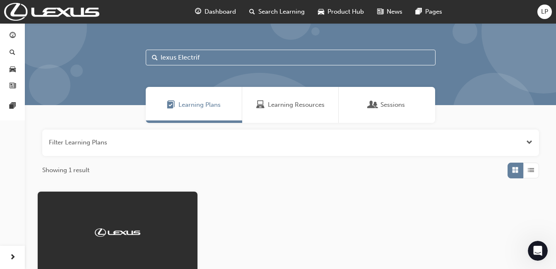
click at [224, 14] on span "Dashboard" at bounding box center [220, 12] width 31 height 10
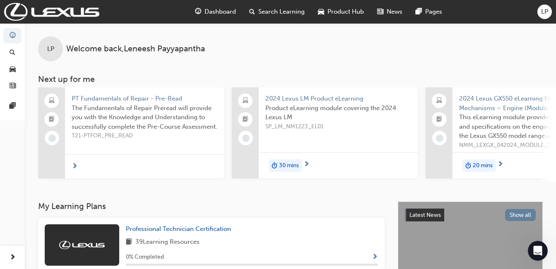
click at [357, 13] on span "Product Hub" at bounding box center [346, 12] width 36 height 10
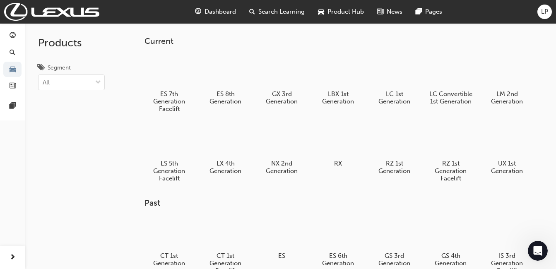
click at [285, 14] on span "Search Learning" at bounding box center [281, 12] width 46 height 10
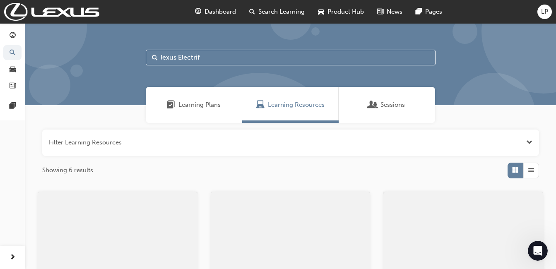
click at [227, 12] on span "Dashboard" at bounding box center [220, 12] width 31 height 10
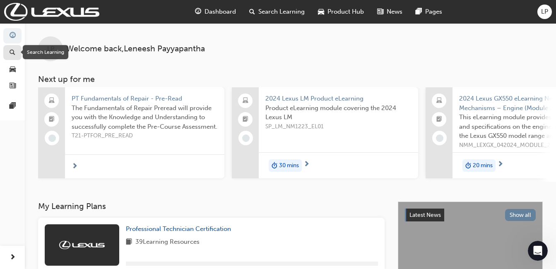
click at [14, 49] on span "search-icon" at bounding box center [13, 52] width 6 height 7
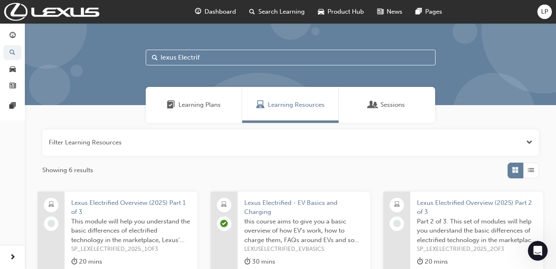
click at [342, 8] on span "Product Hub" at bounding box center [346, 12] width 36 height 10
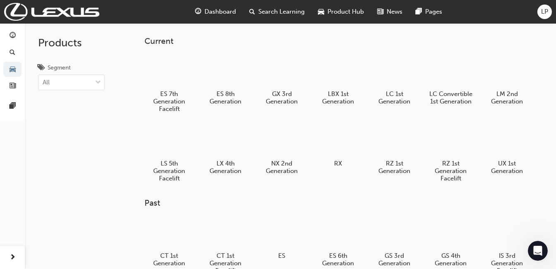
click at [214, 12] on span "Dashboard" at bounding box center [220, 12] width 31 height 10
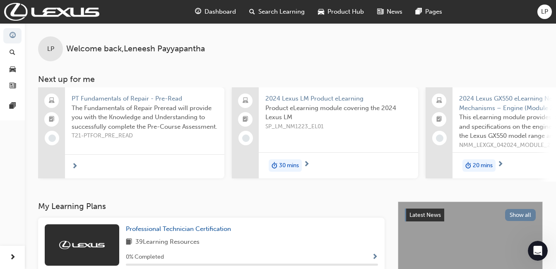
click at [542, 12] on span "LP" at bounding box center [544, 12] width 7 height 10
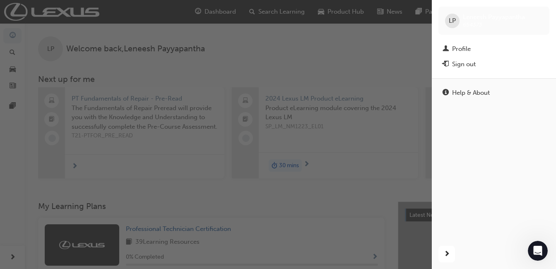
click at [512, 110] on div "Help & About" at bounding box center [494, 158] width 124 height 161
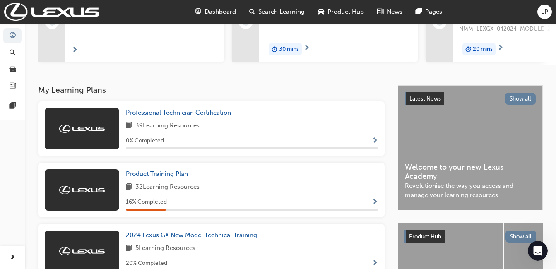
scroll to position [133, 0]
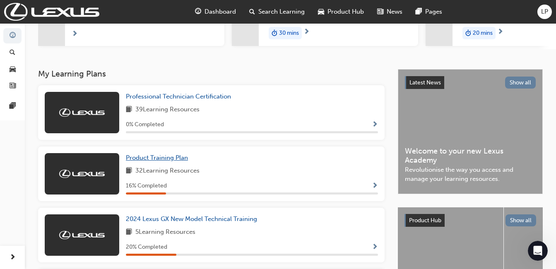
click at [151, 161] on span "Product Training Plan" at bounding box center [157, 157] width 62 height 7
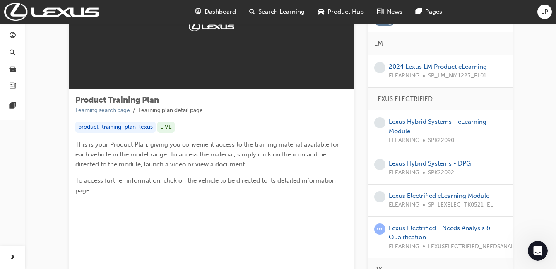
scroll to position [94, 0]
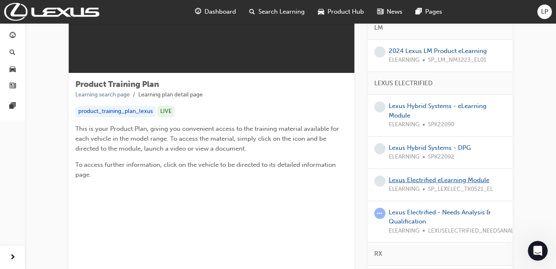
click at [439, 181] on link "Lexus Electrified eLearning Module" at bounding box center [439, 179] width 101 height 7
